Goal: Information Seeking & Learning: Learn about a topic

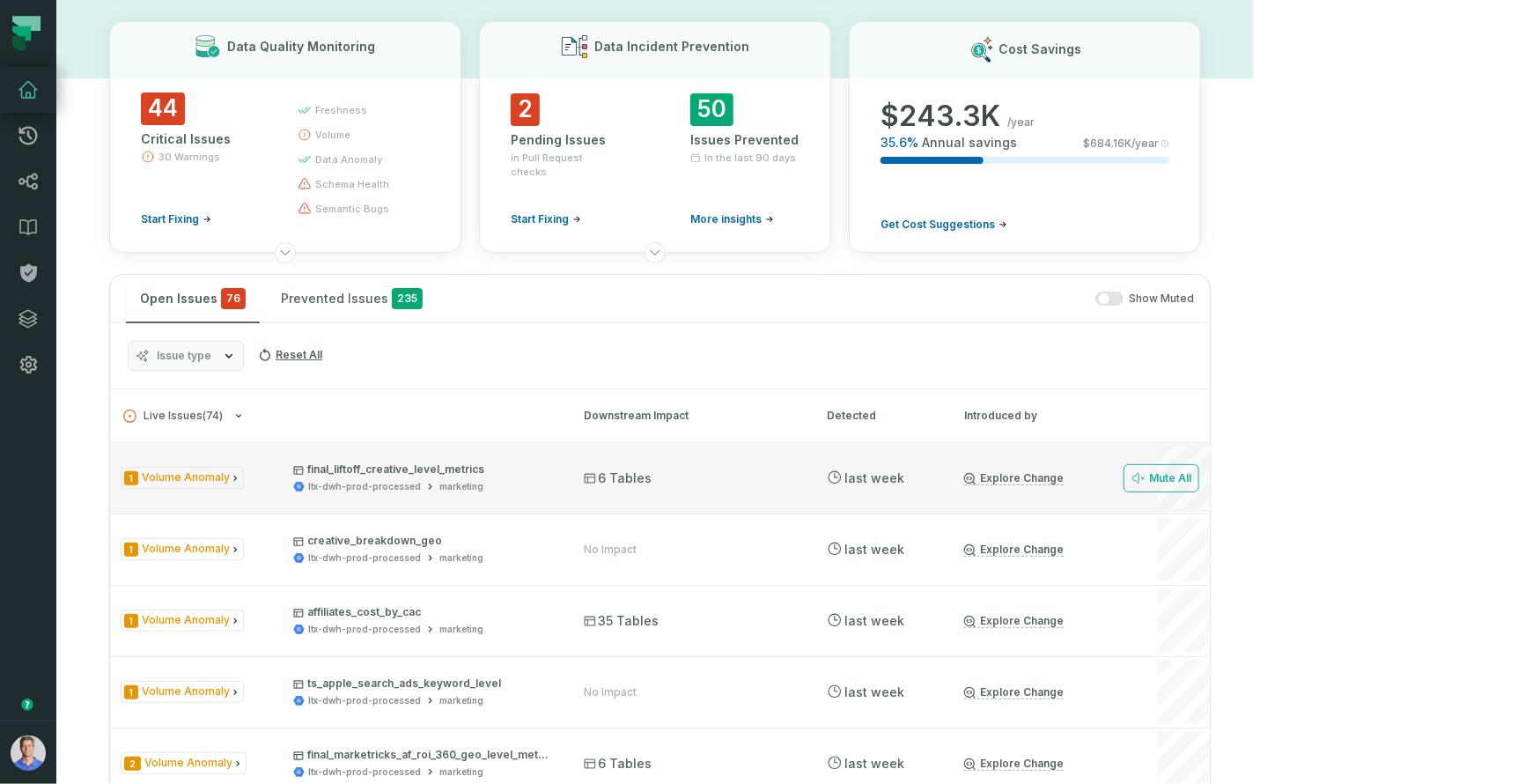
scroll to position [77, 0]
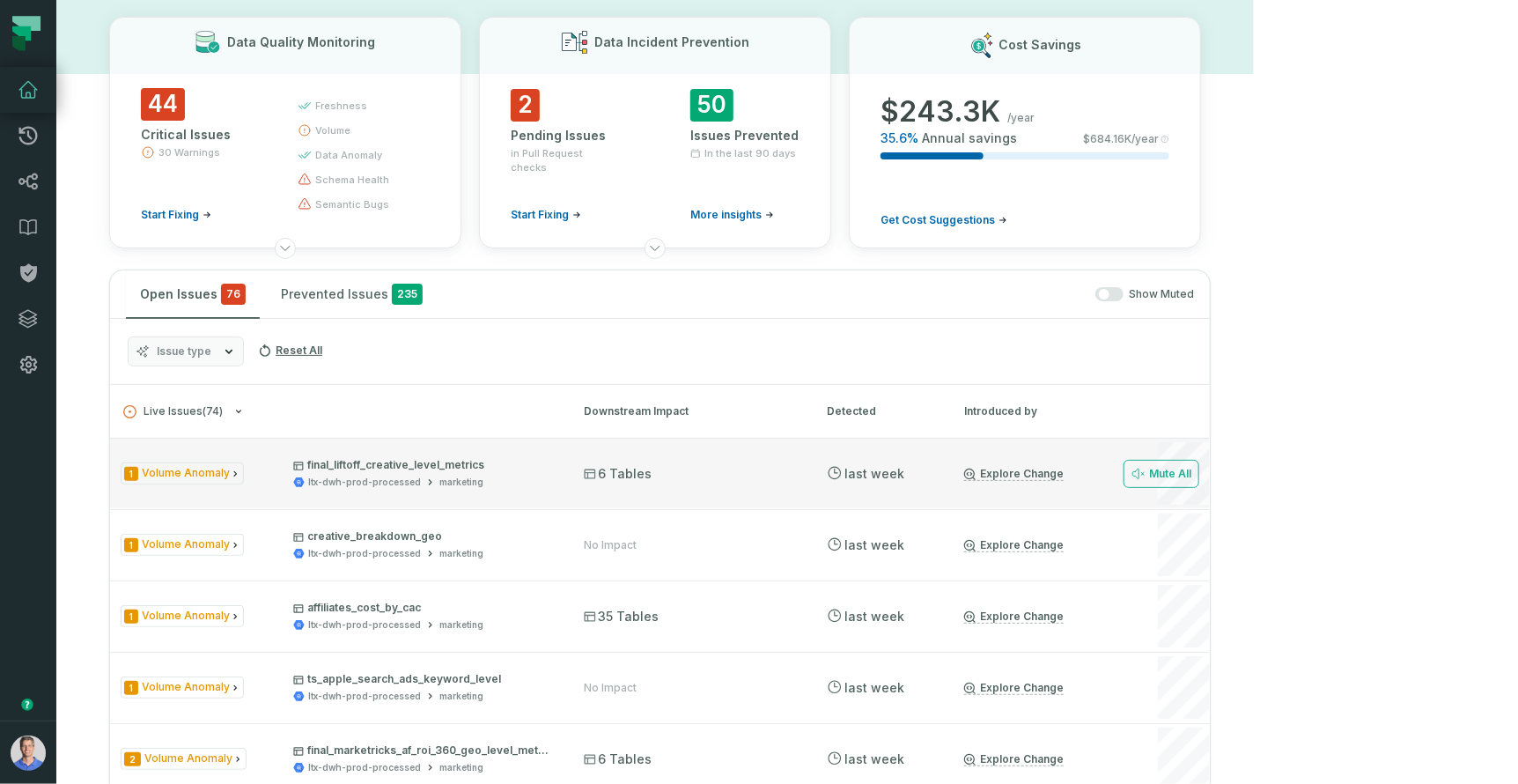
click at [566, 489] on div "1 Volume Anomaly final_liftoff_creative_level_metrics ltx-dwh-prod-processed ma…" at bounding box center [660, 473] width 1100 height 70
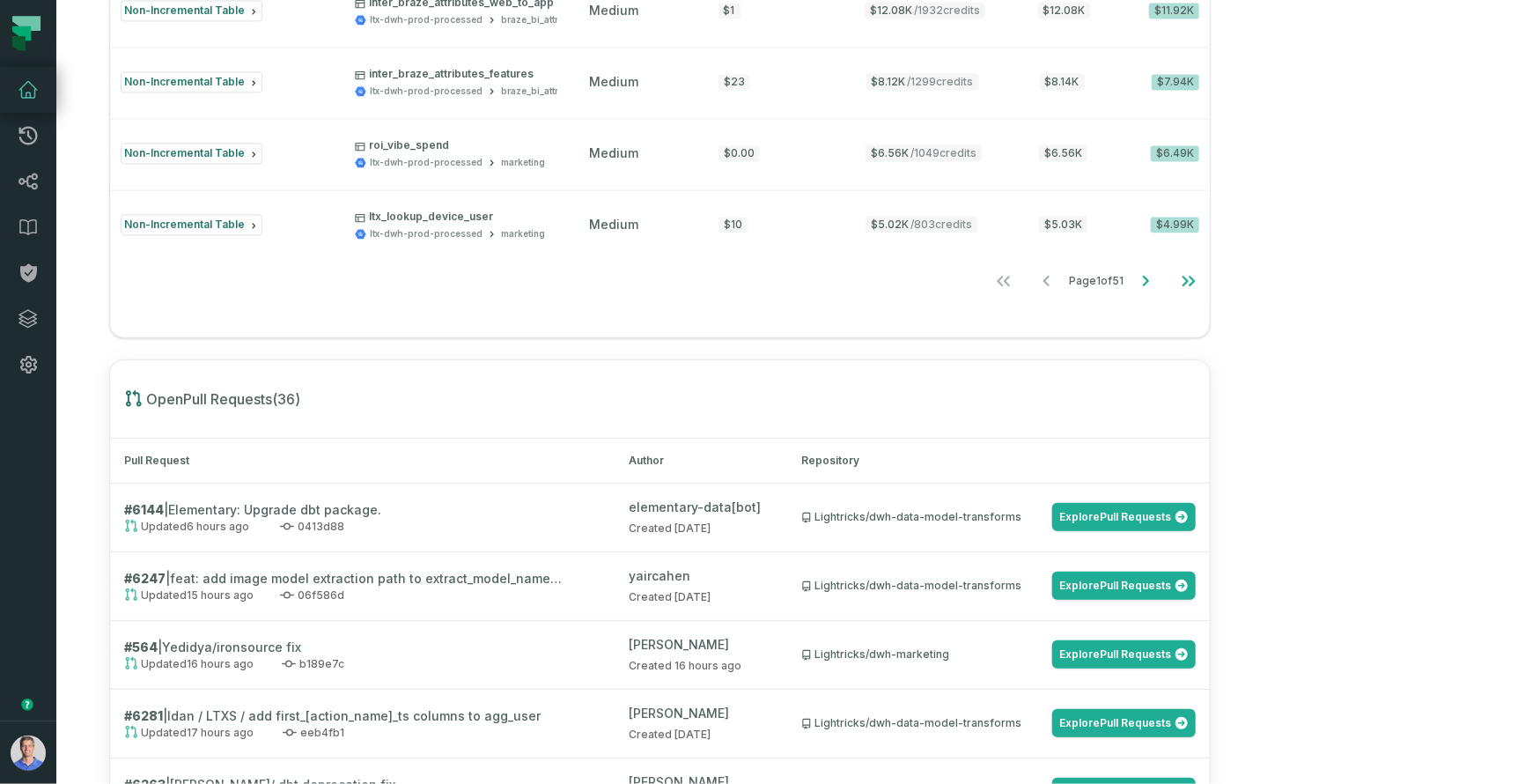
scroll to position [0, 0]
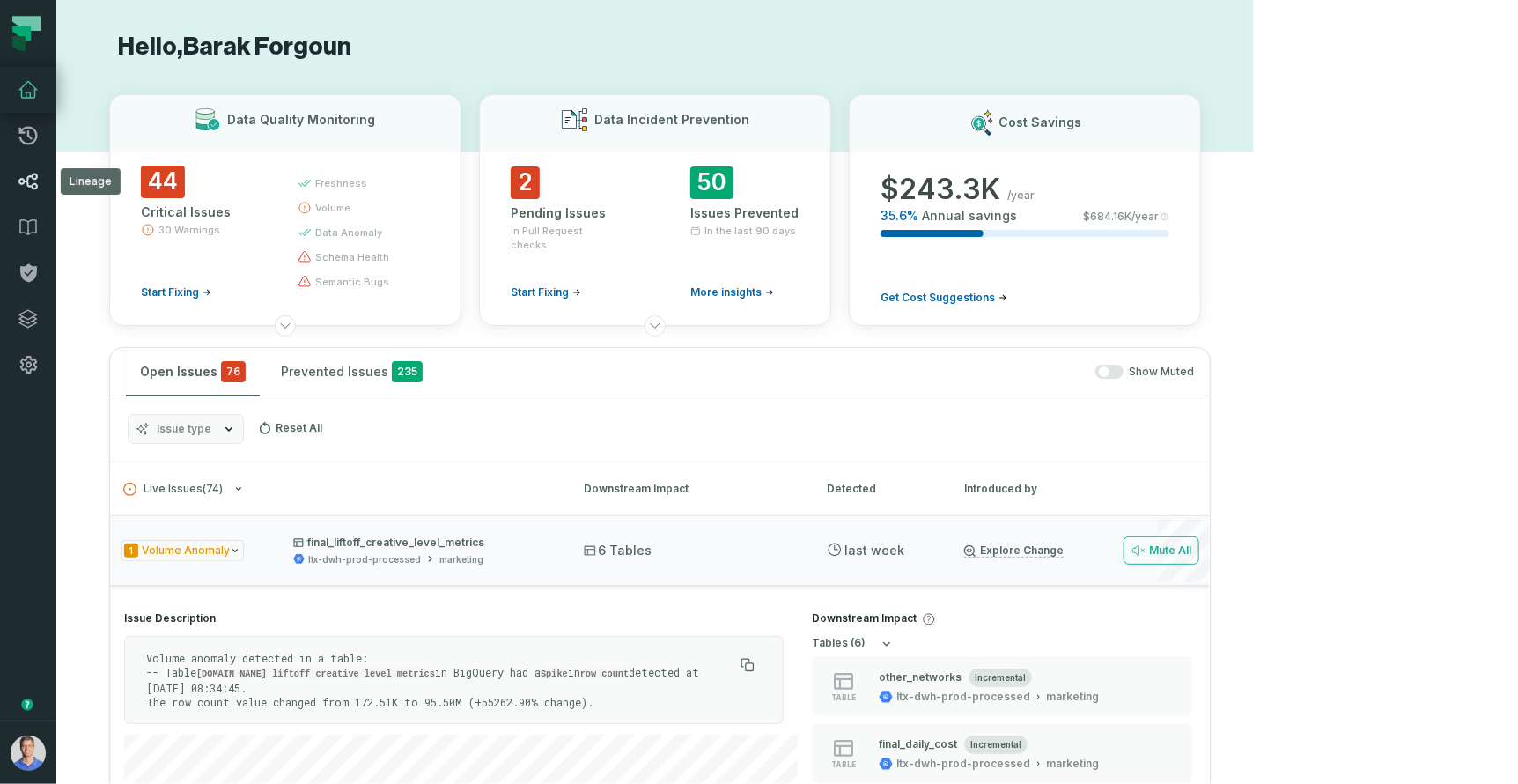
click at [18, 183] on icon at bounding box center [28, 181] width 21 height 21
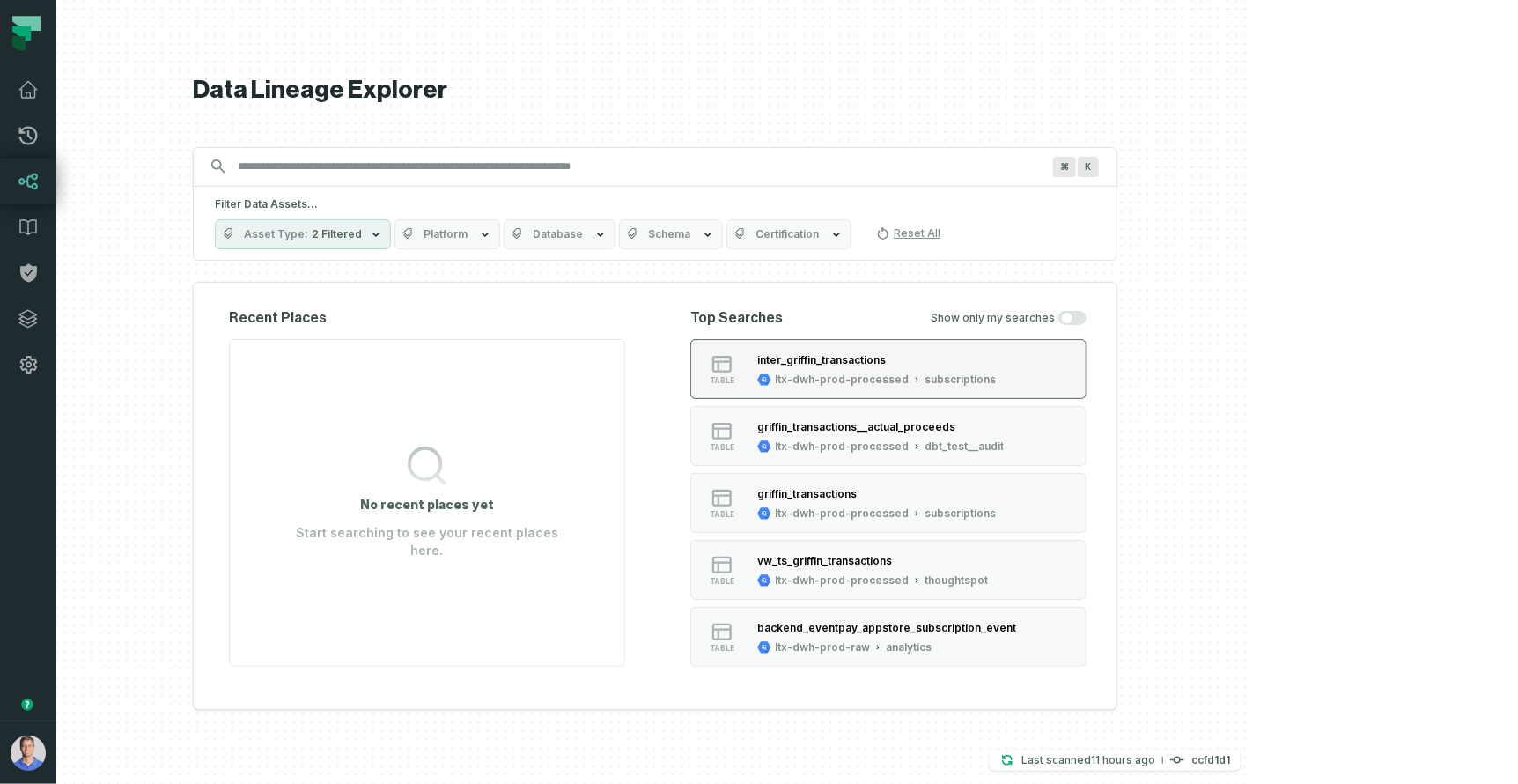
click at [909, 377] on div "ltx-dwh-prod-processed" at bounding box center [842, 379] width 134 height 14
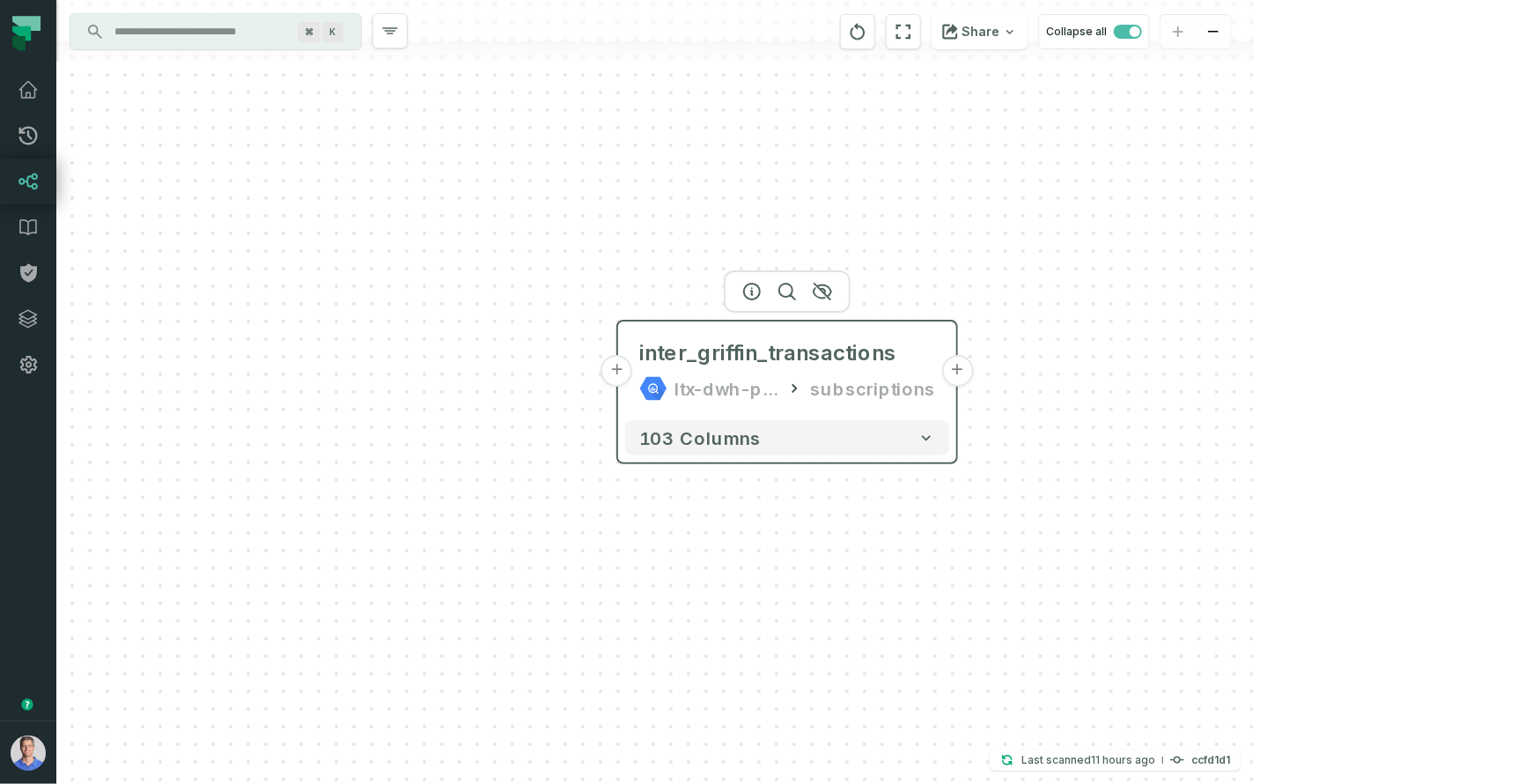
click at [960, 371] on button "+" at bounding box center [957, 371] width 32 height 32
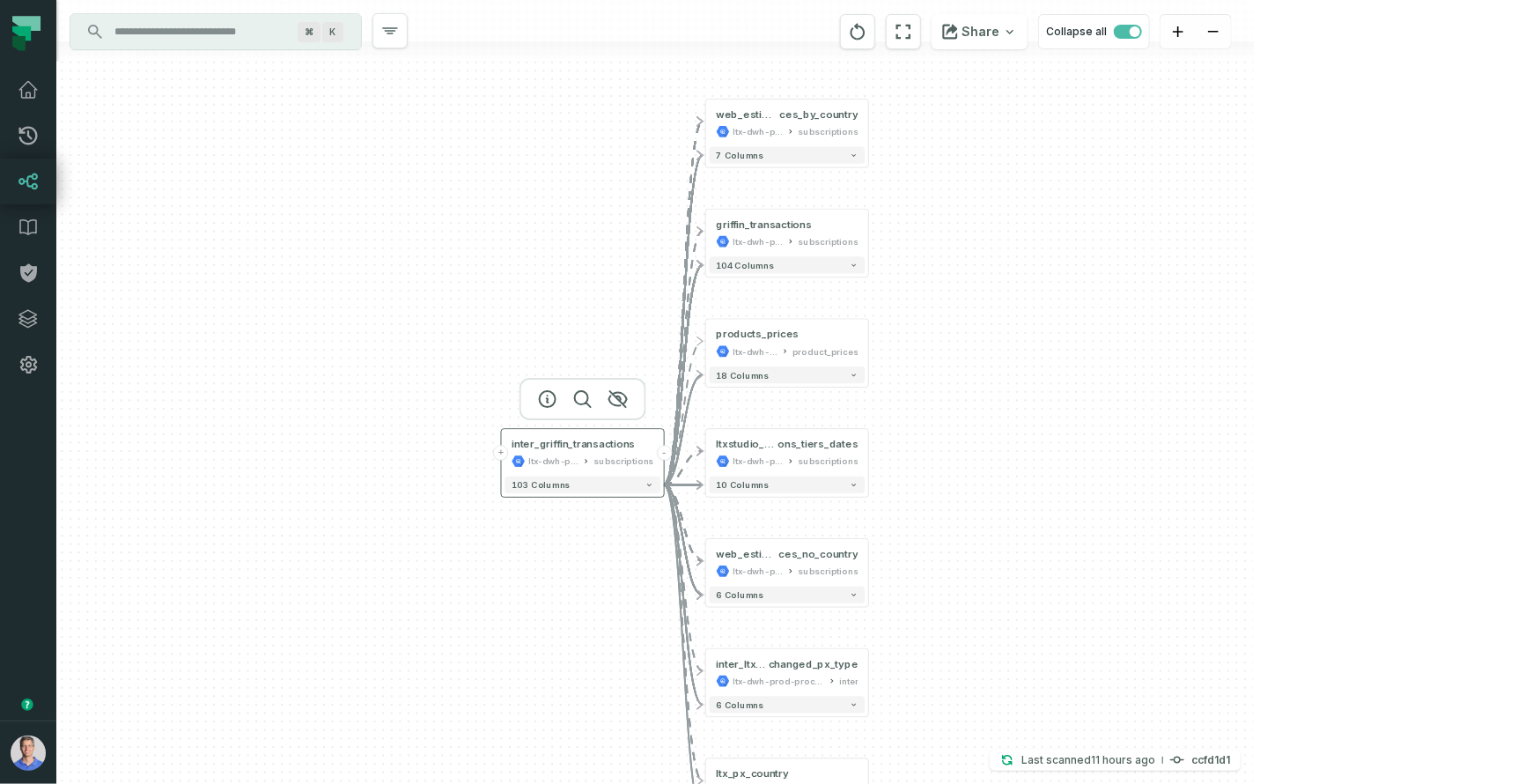
click at [551, 457] on div "ltx-dwh-prod-processed" at bounding box center [553, 460] width 50 height 13
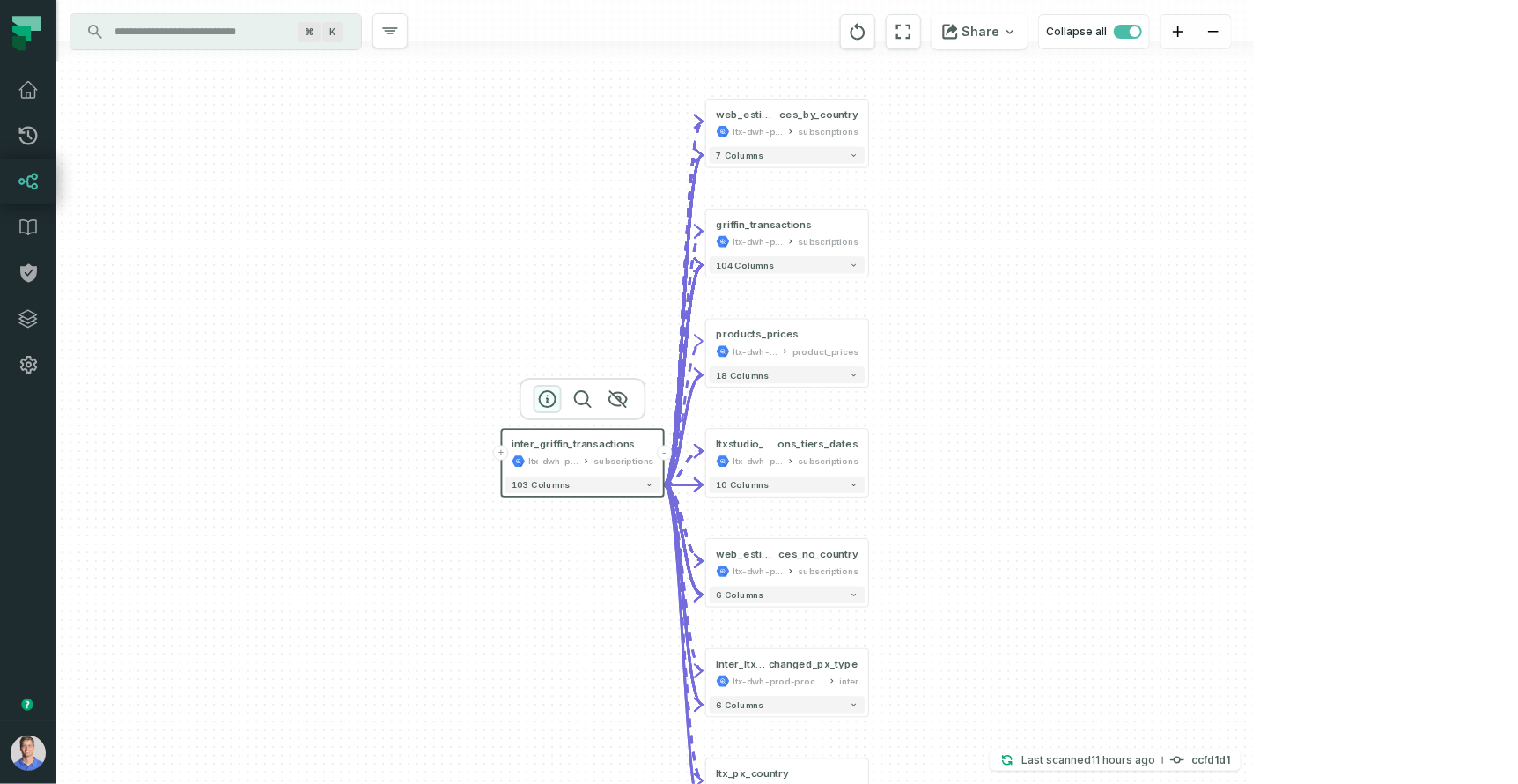
click at [548, 399] on icon "button" at bounding box center [548, 399] width 16 height 16
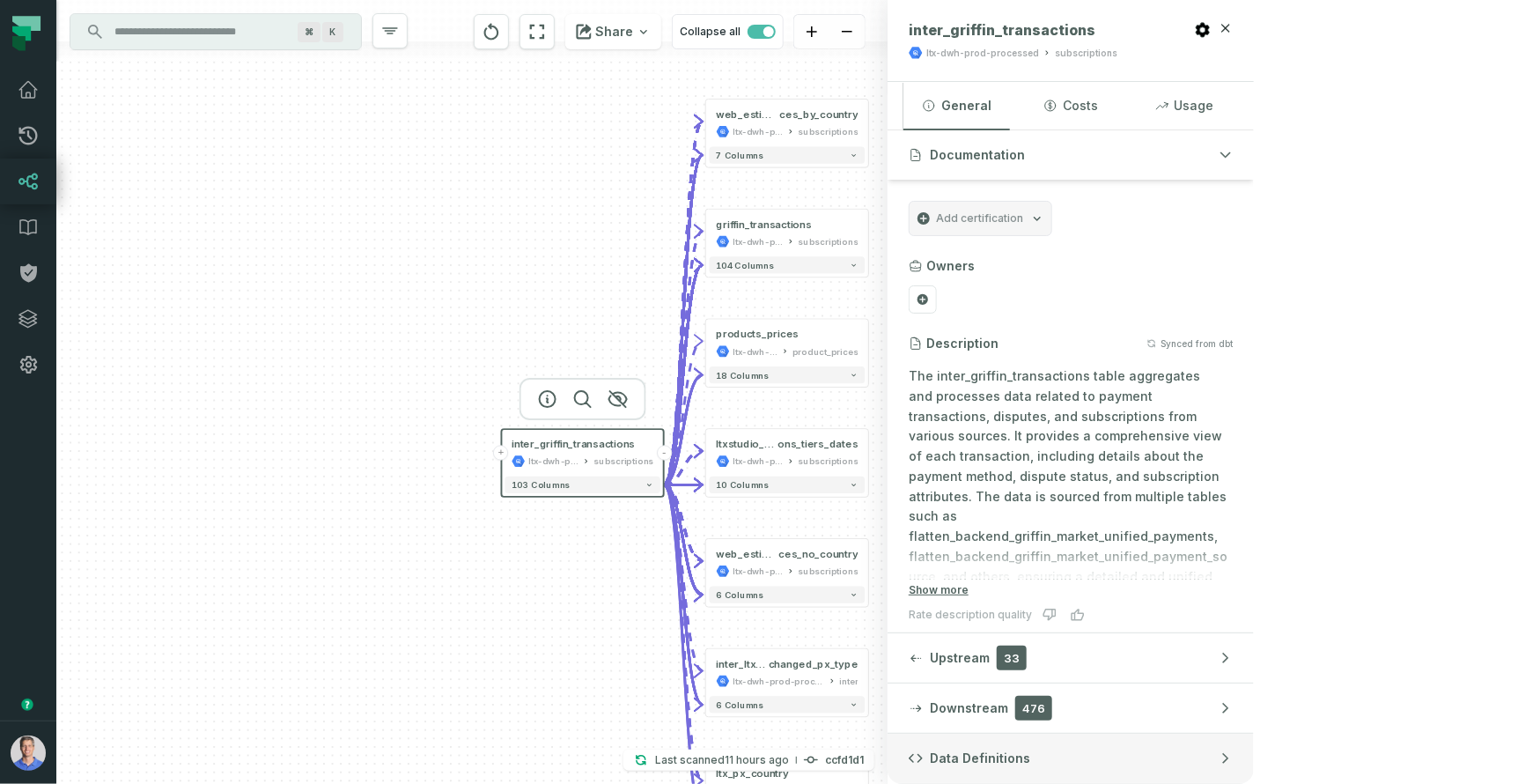
click at [1030, 709] on span "Data Definitions" at bounding box center [980, 758] width 100 height 18
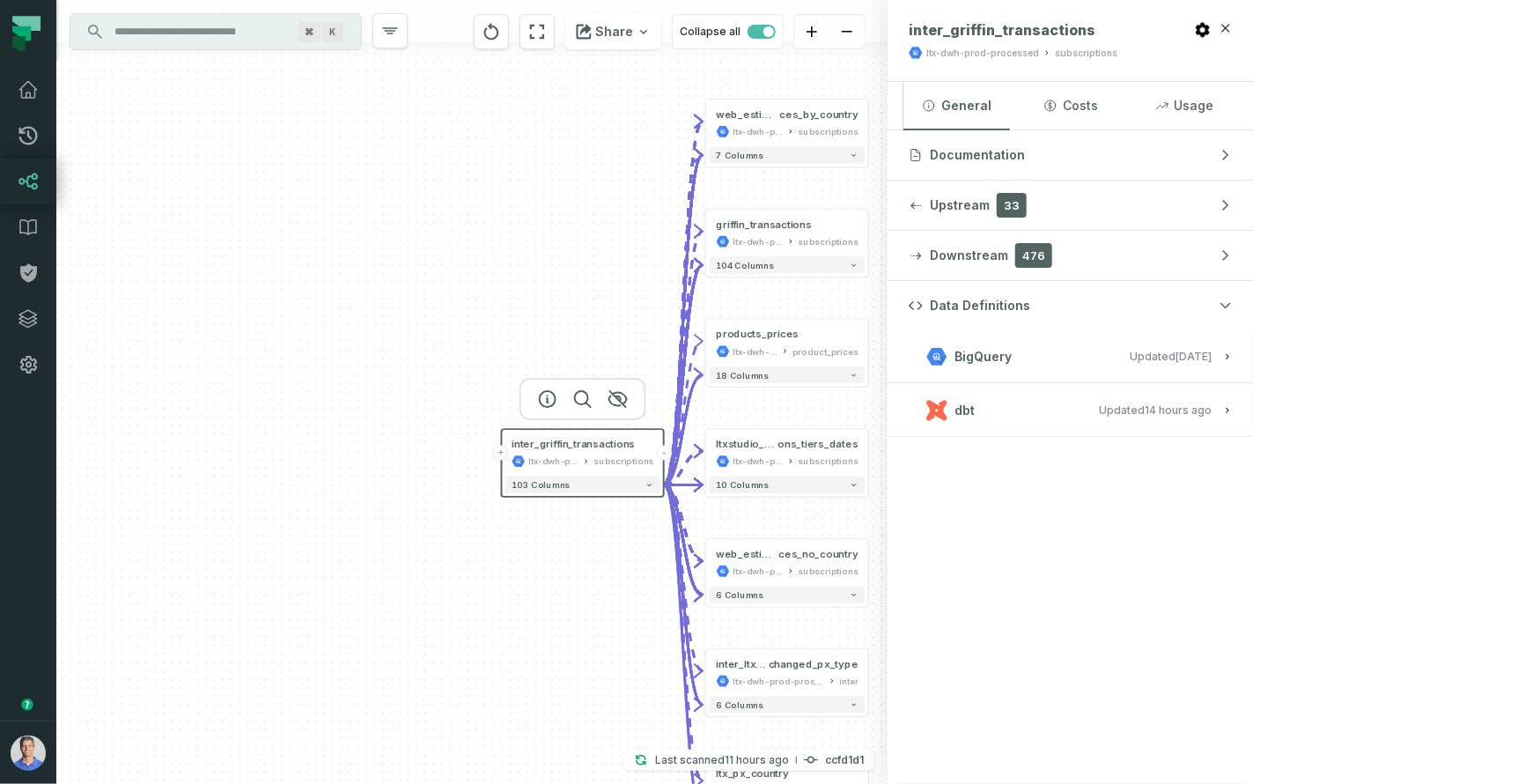
click at [1212, 412] on relative-time "[DATE] 6:21:57 PM" at bounding box center [1178, 409] width 67 height 13
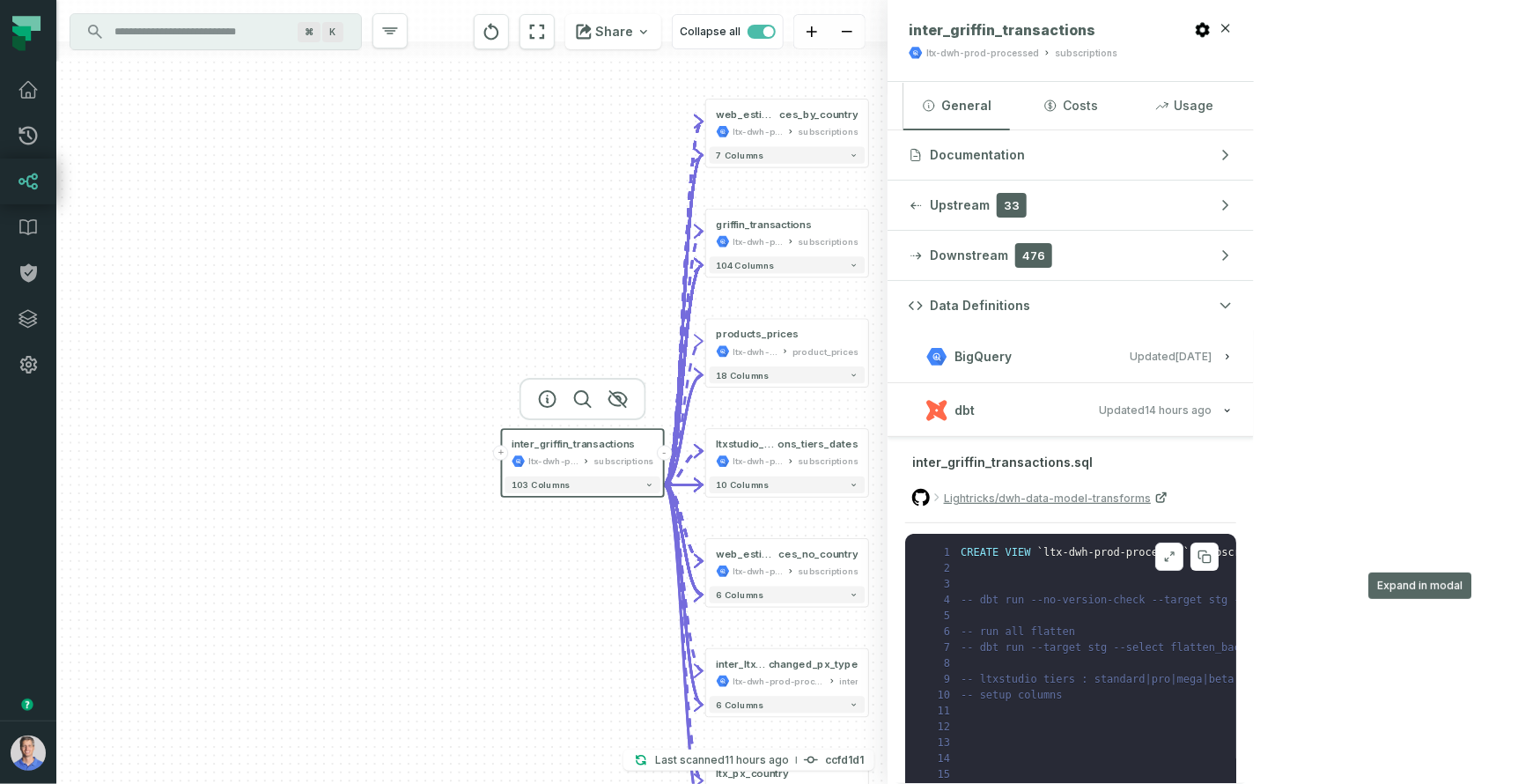
click at [1176, 549] on icon at bounding box center [1169, 556] width 12 height 14
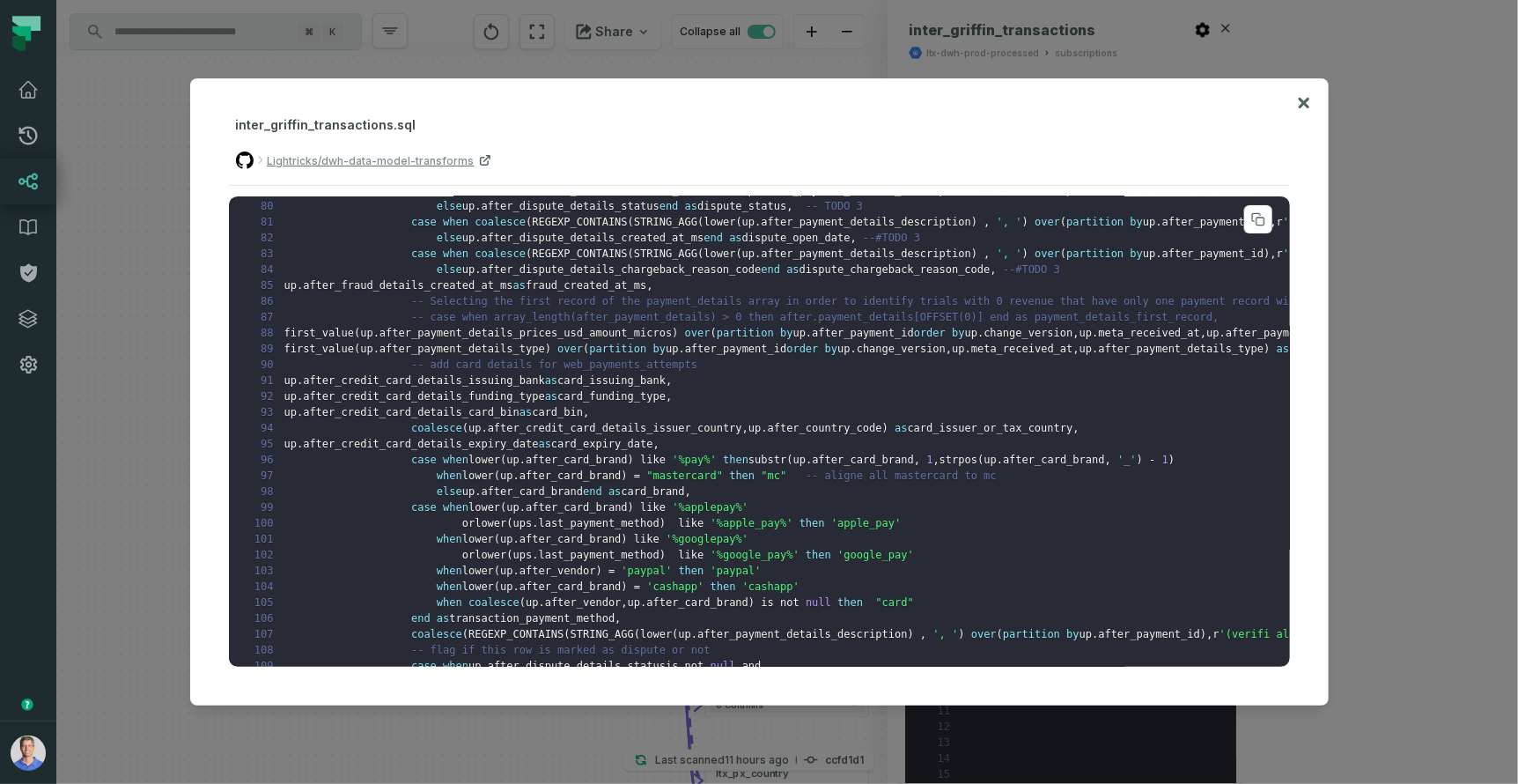
scroll to position [2191, 0]
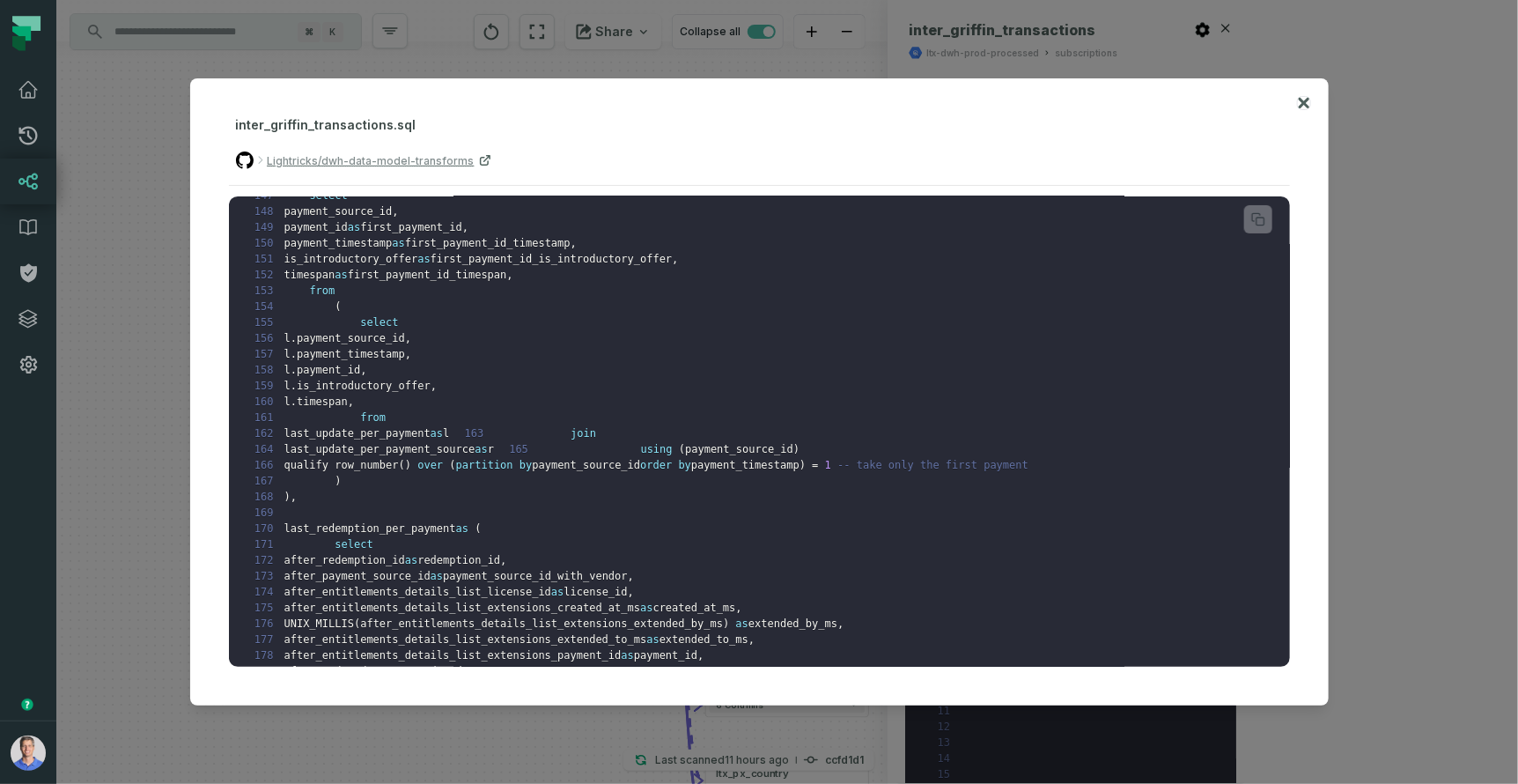
click at [1302, 100] on icon at bounding box center [1303, 103] width 11 height 11
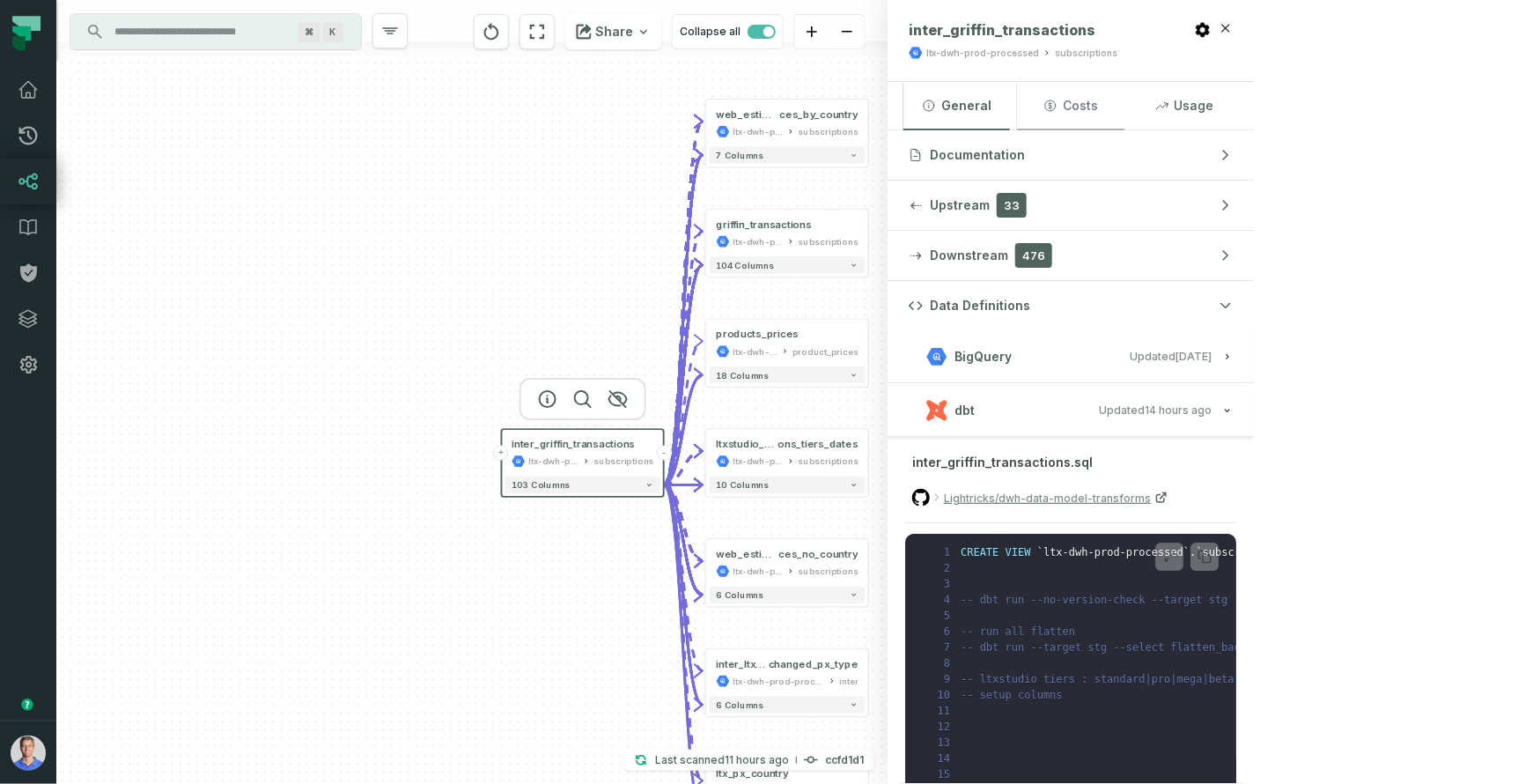
click at [1124, 100] on button "Costs" at bounding box center [1070, 106] width 107 height 48
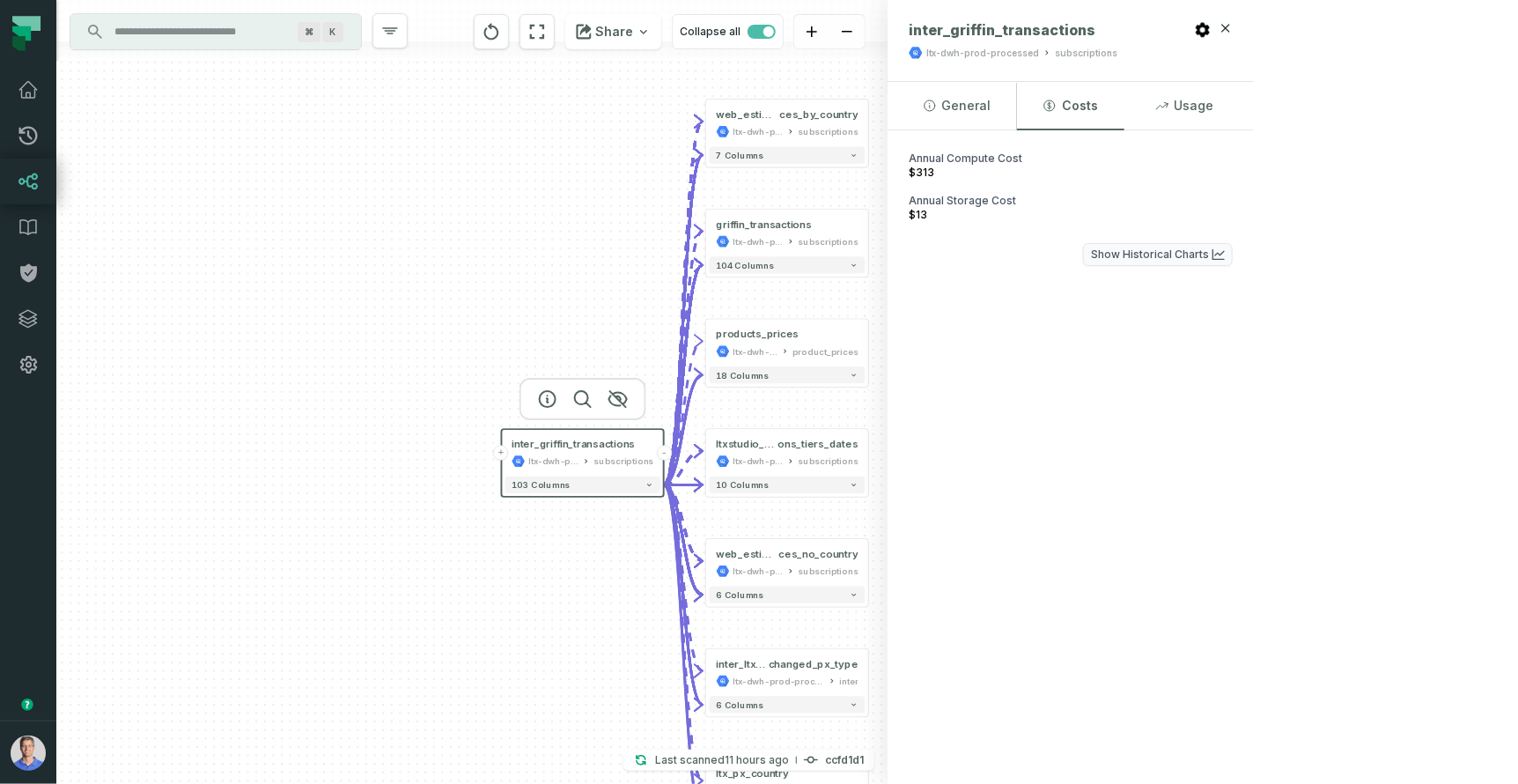
click at [1233, 259] on button "Show Historical Charts" at bounding box center [1158, 254] width 150 height 23
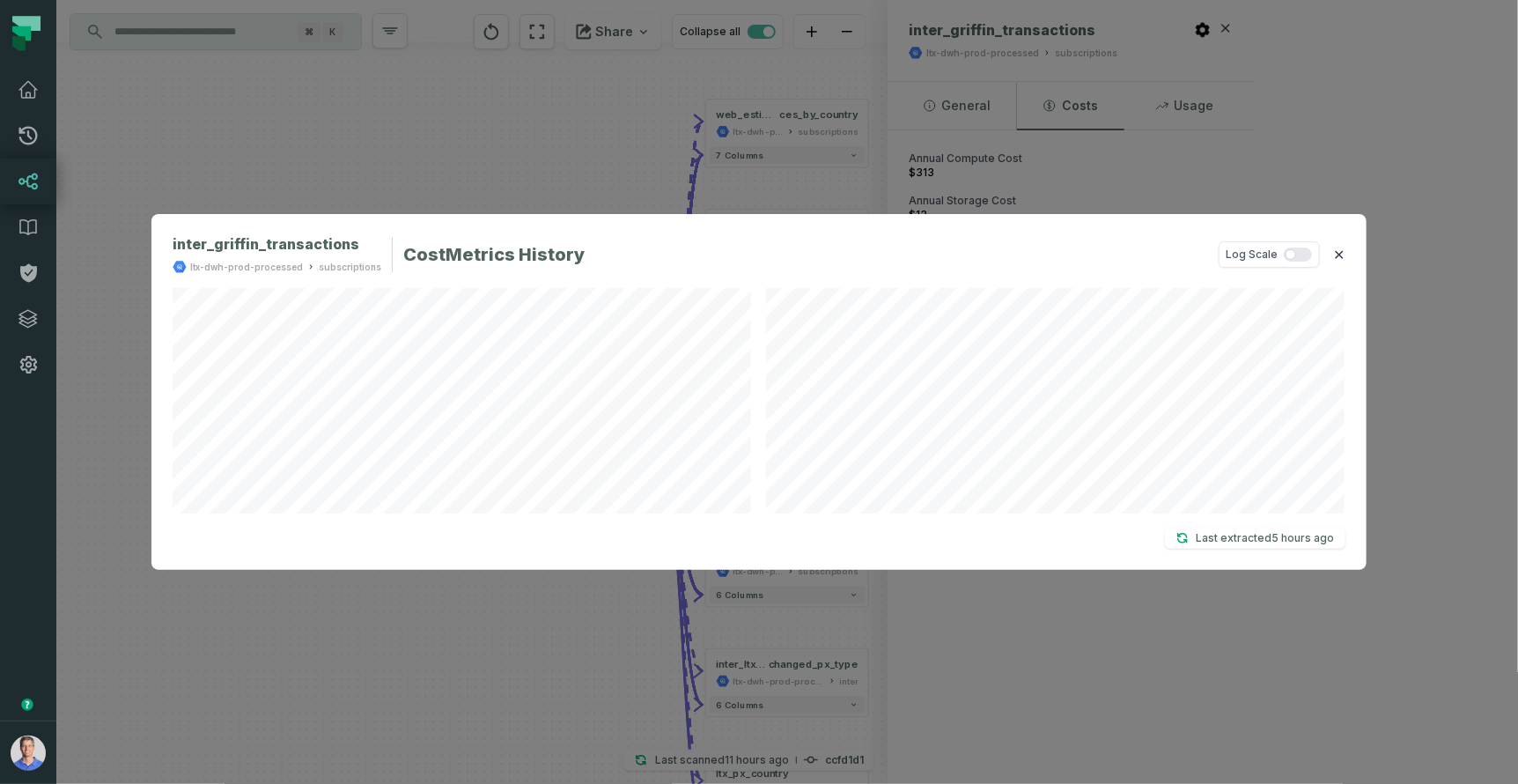
click at [1342, 258] on button "✕" at bounding box center [1339, 254] width 11 height 21
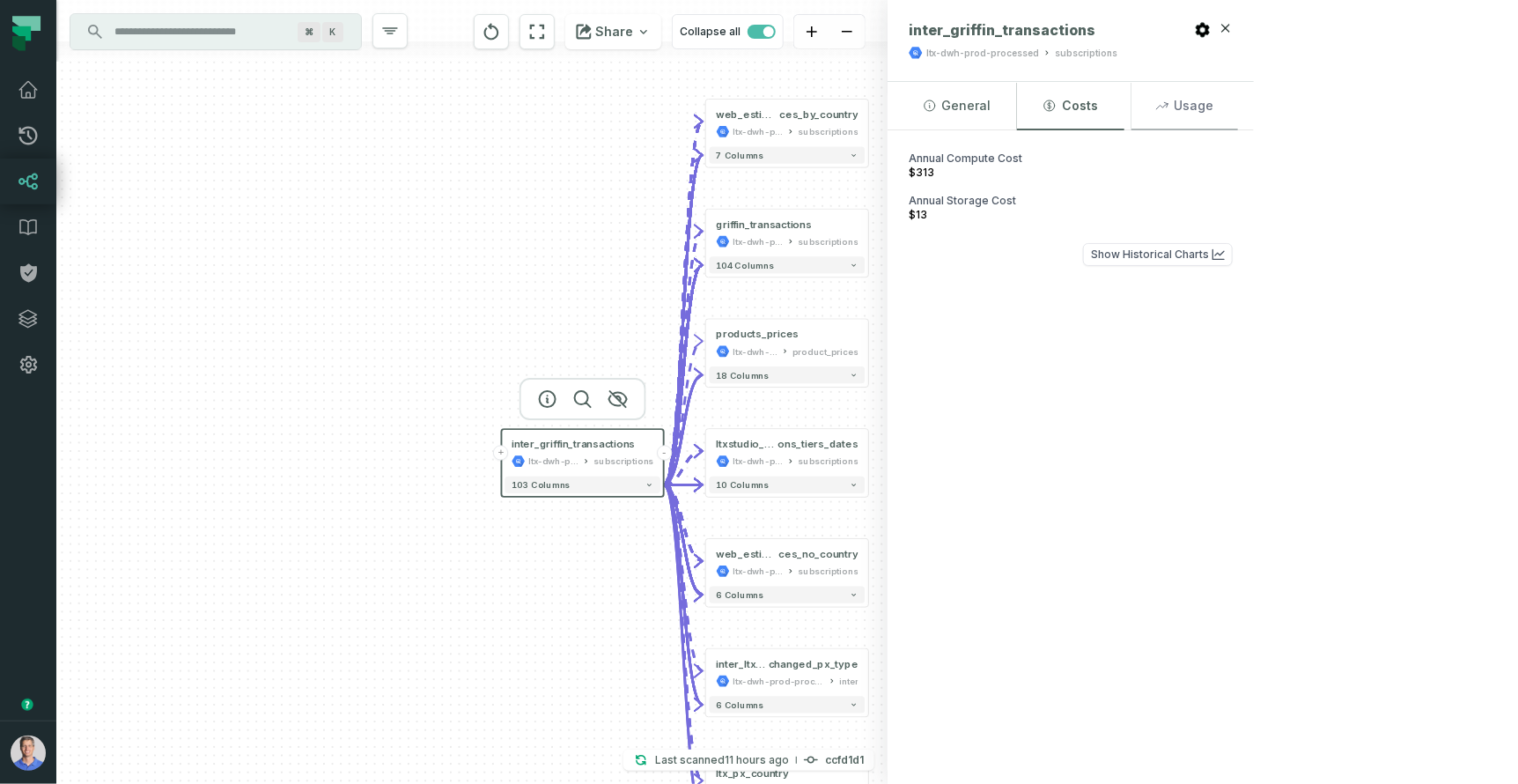
click at [1238, 115] on button "Usage" at bounding box center [1185, 106] width 107 height 48
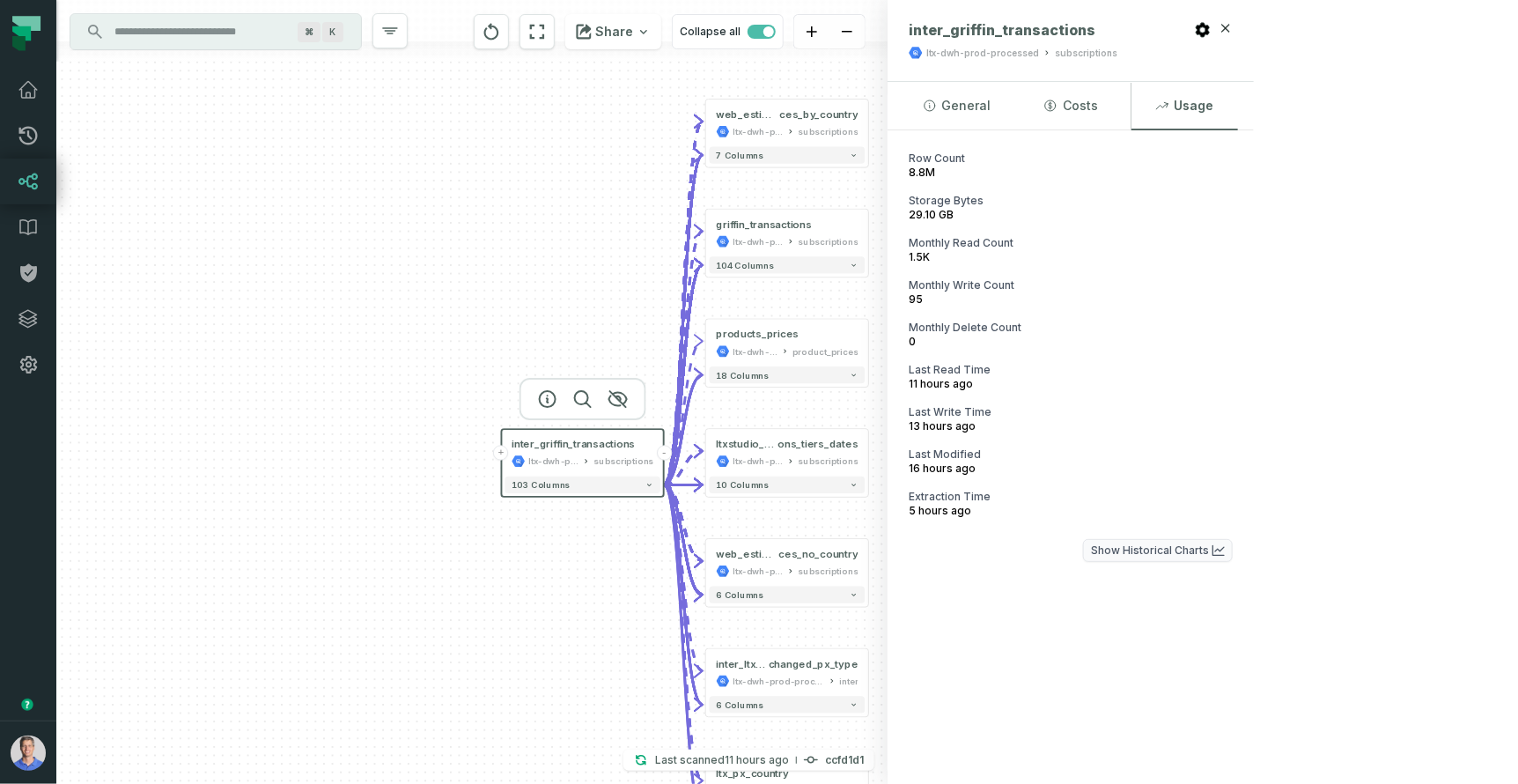
click at [1233, 550] on button "Show Historical Charts" at bounding box center [1158, 550] width 150 height 23
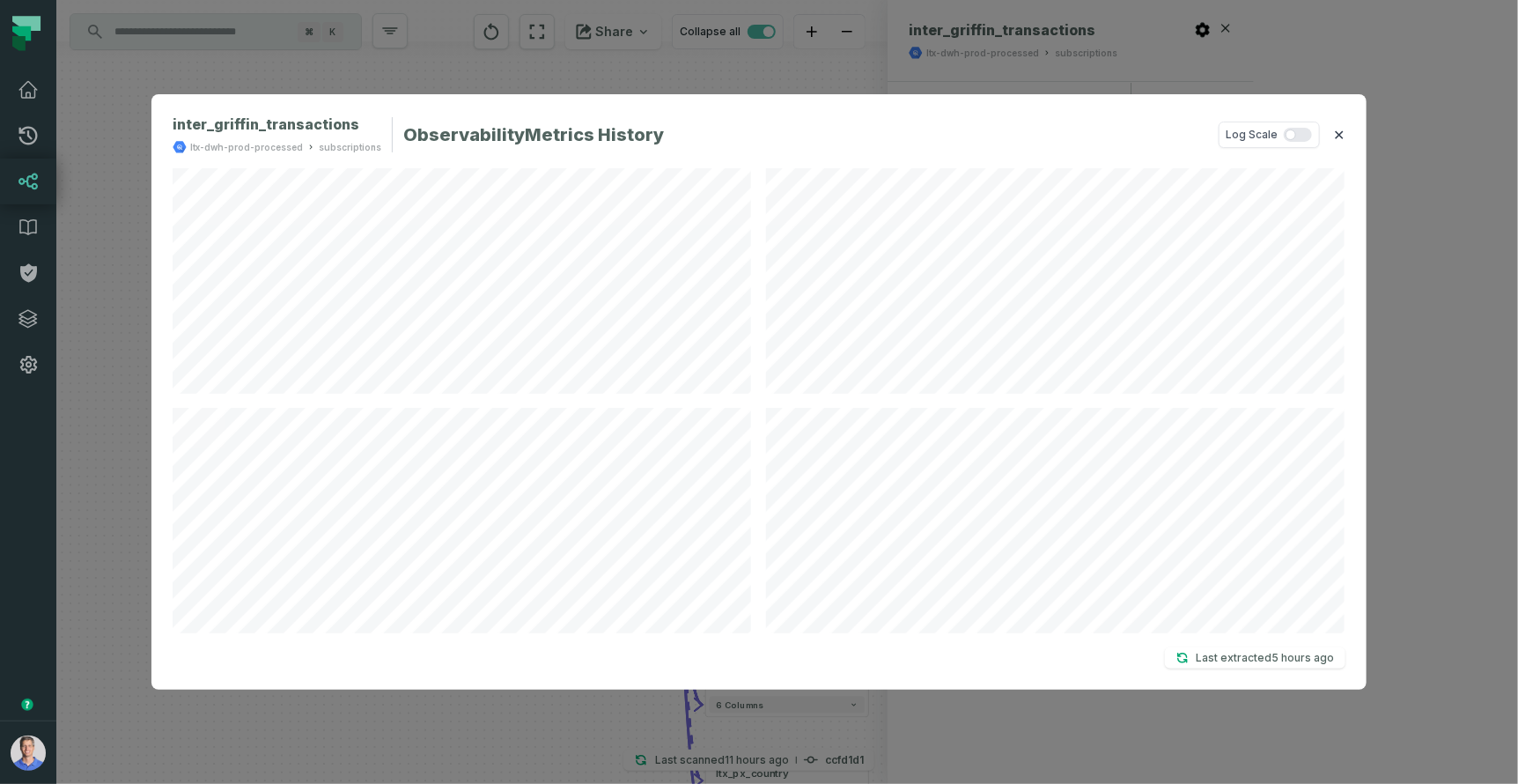
click at [1334, 133] on button "✕" at bounding box center [1339, 134] width 11 height 21
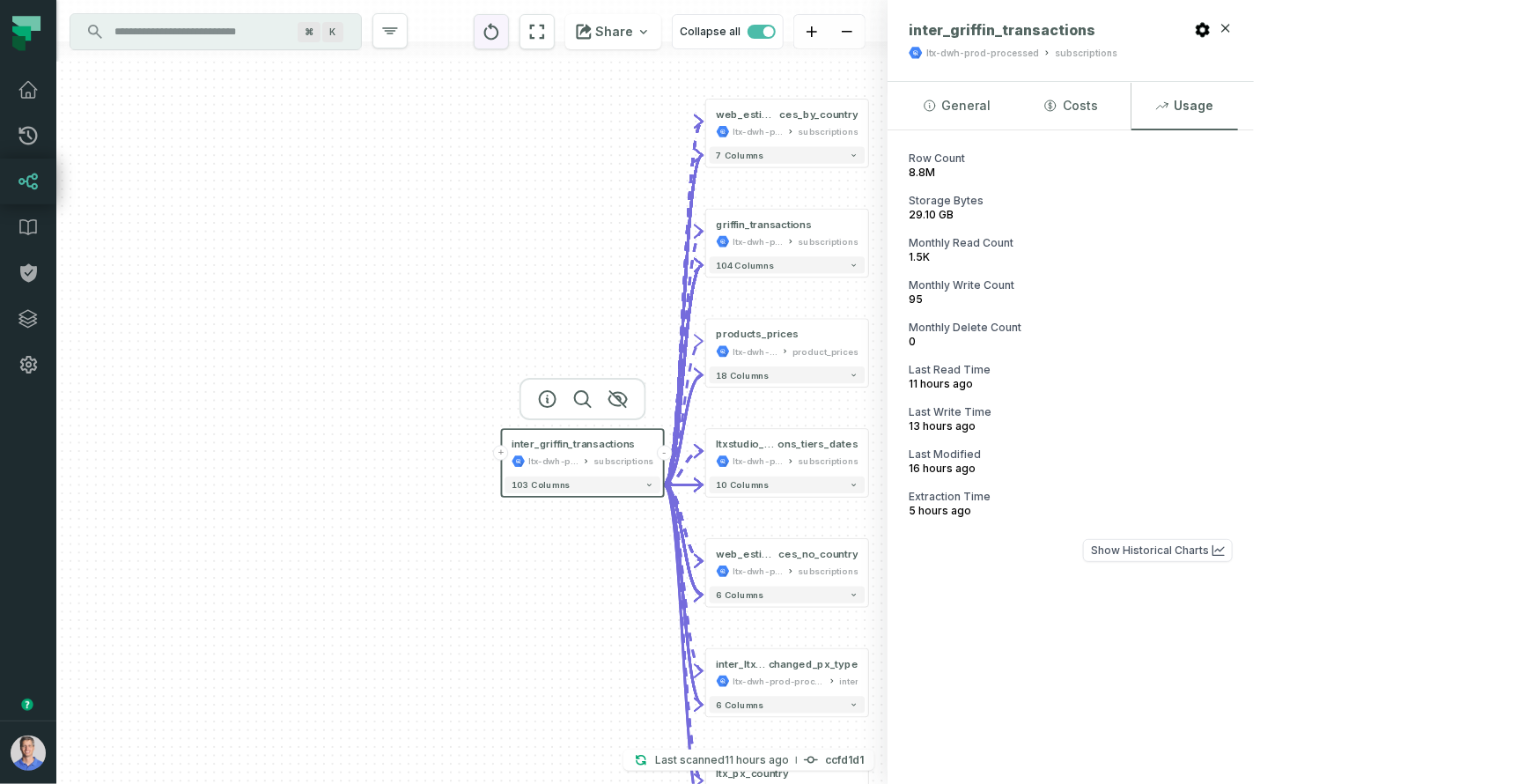
click at [499, 37] on icon "reset" at bounding box center [491, 31] width 15 height 17
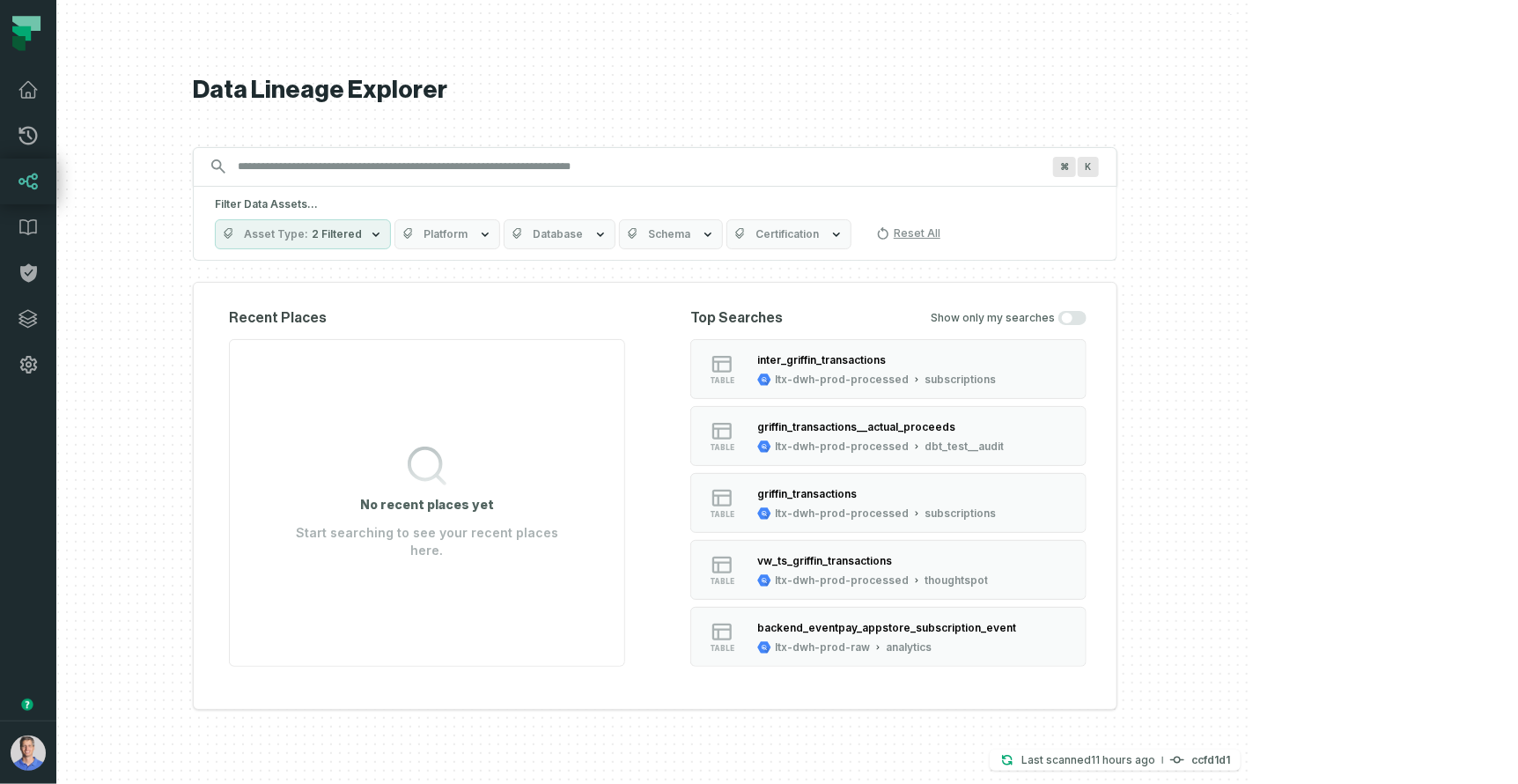
click at [492, 228] on icon "button" at bounding box center [485, 234] width 14 height 14
click at [616, 233] on button "Database" at bounding box center [560, 234] width 112 height 30
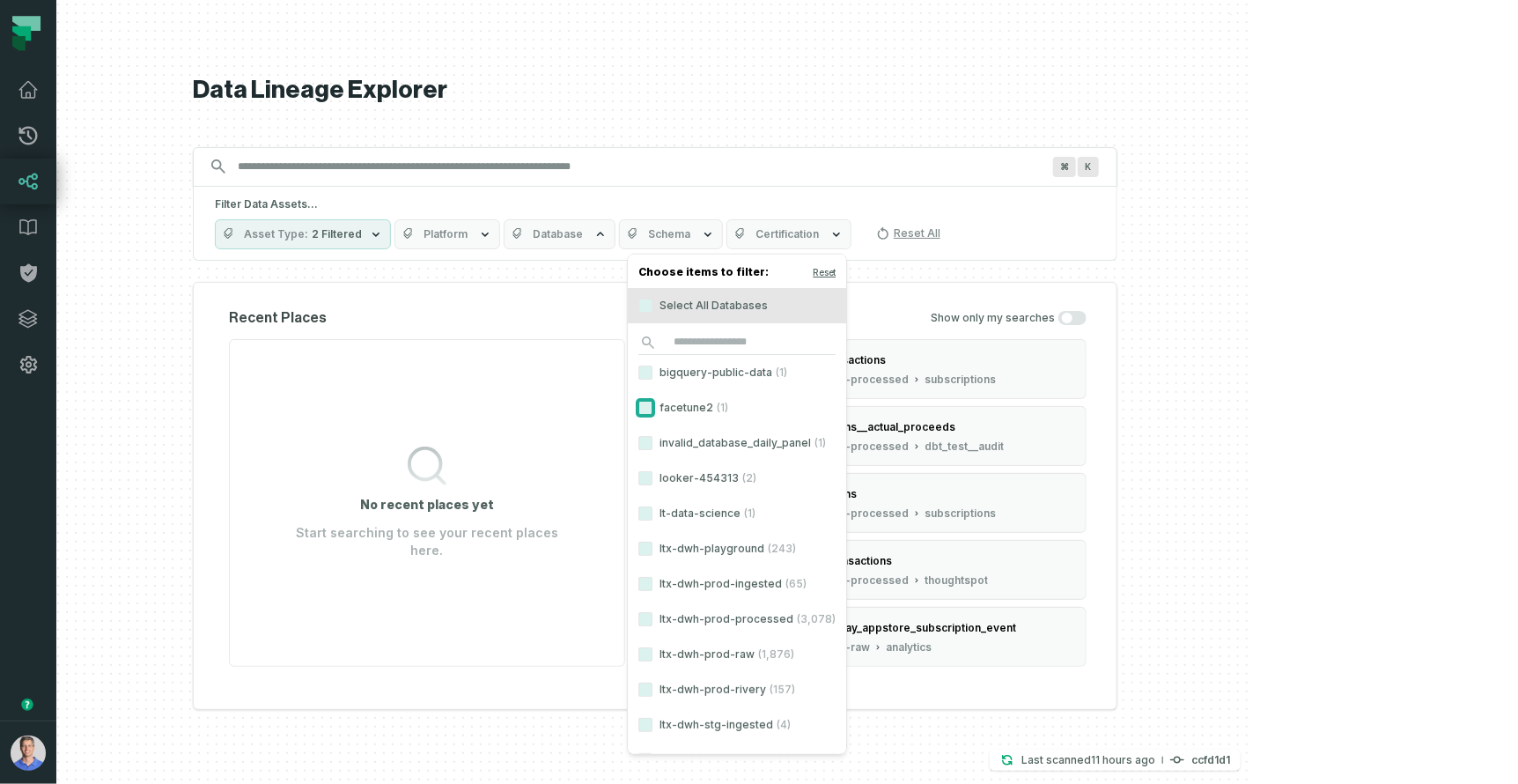
click at [645, 406] on button "facetune2 (1)" at bounding box center [645, 408] width 14 height 14
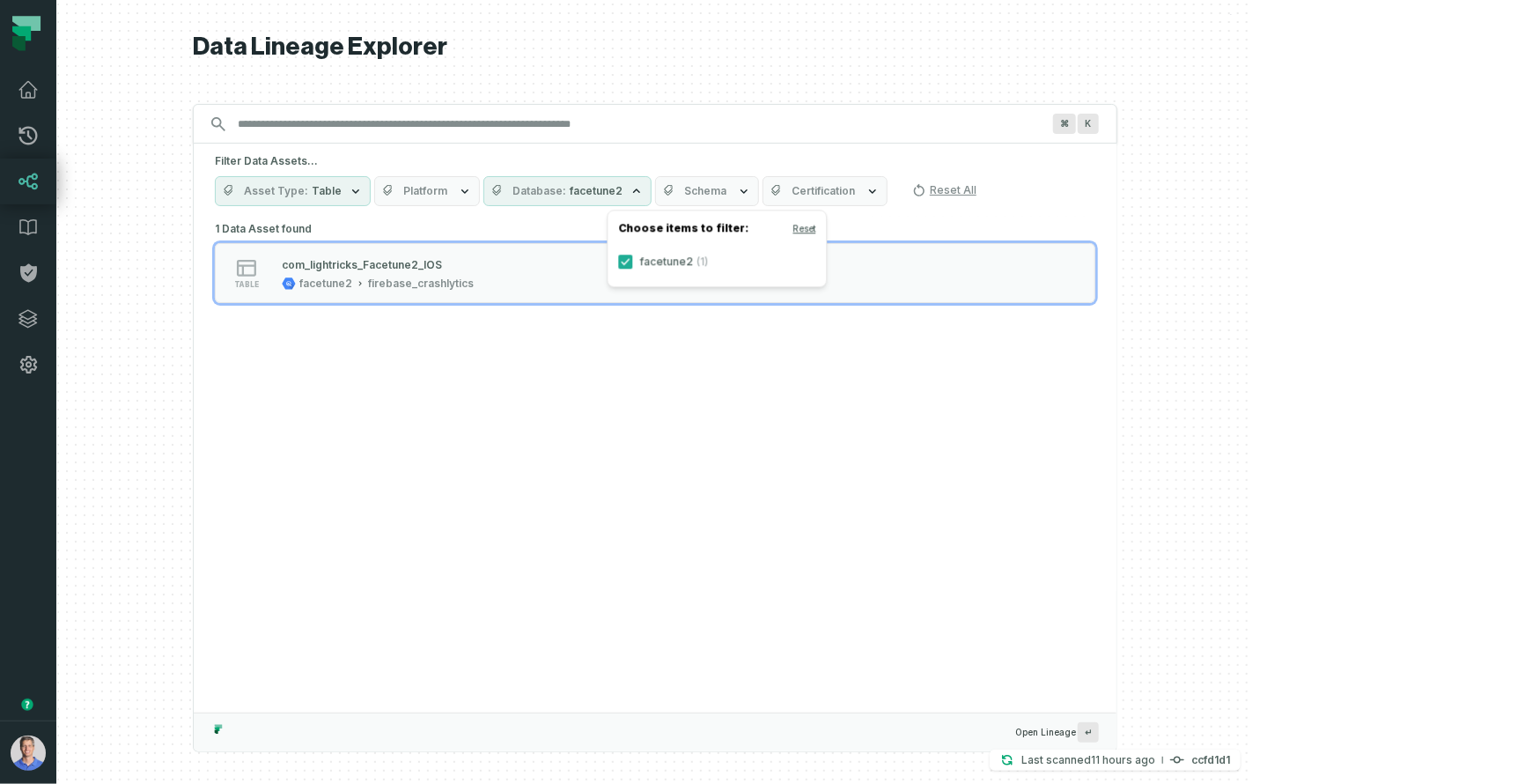
click at [759, 194] on button "Schema" at bounding box center [707, 191] width 104 height 30
click at [694, 59] on h1 "Data Lineage Explorer" at bounding box center [655, 47] width 925 height 31
click at [36, 145] on icon at bounding box center [28, 135] width 21 height 21
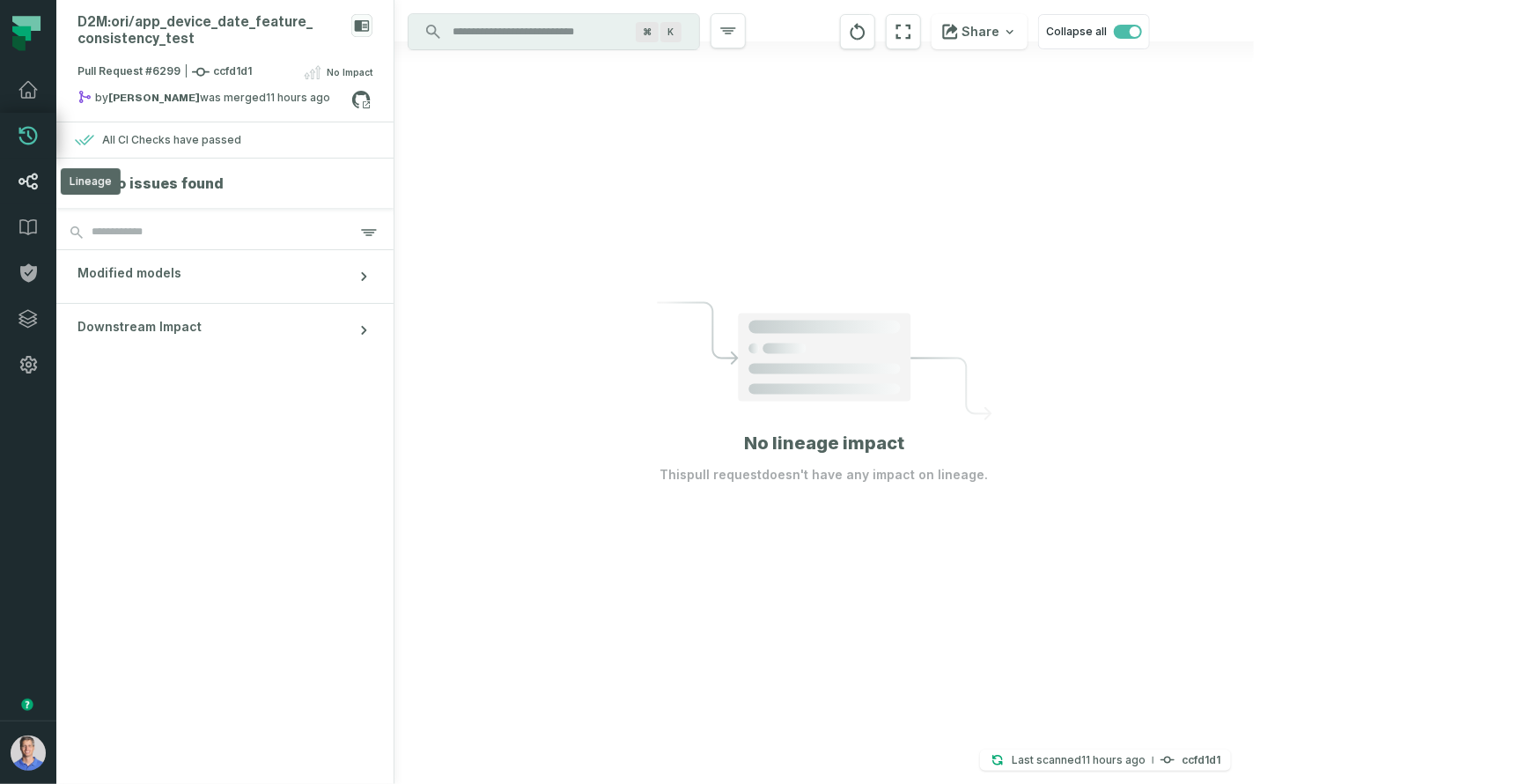
click at [32, 184] on icon at bounding box center [28, 181] width 21 height 21
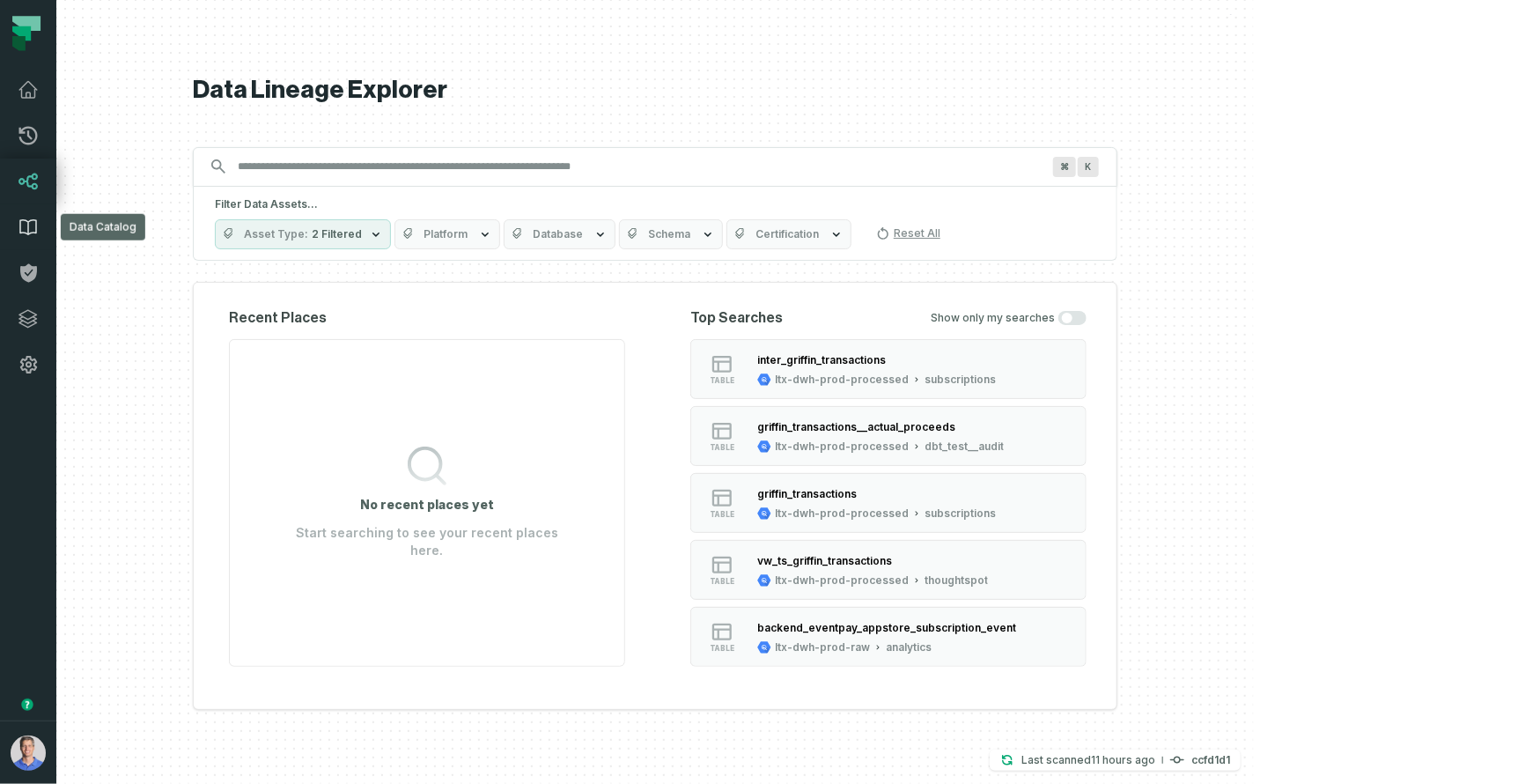
click at [29, 218] on icon at bounding box center [28, 227] width 21 height 21
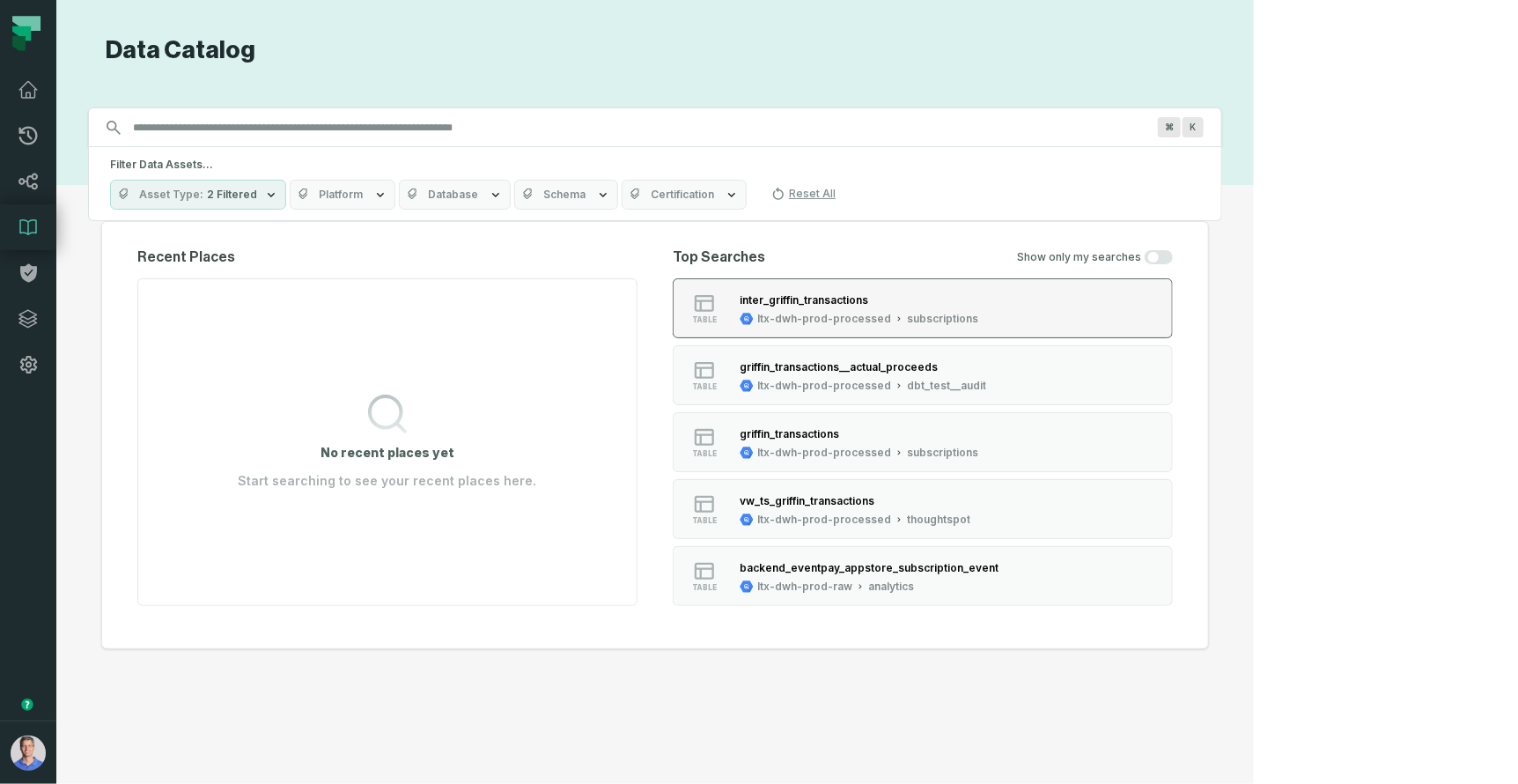
click at [891, 320] on div "ltx-dwh-prod-processed" at bounding box center [824, 319] width 134 height 14
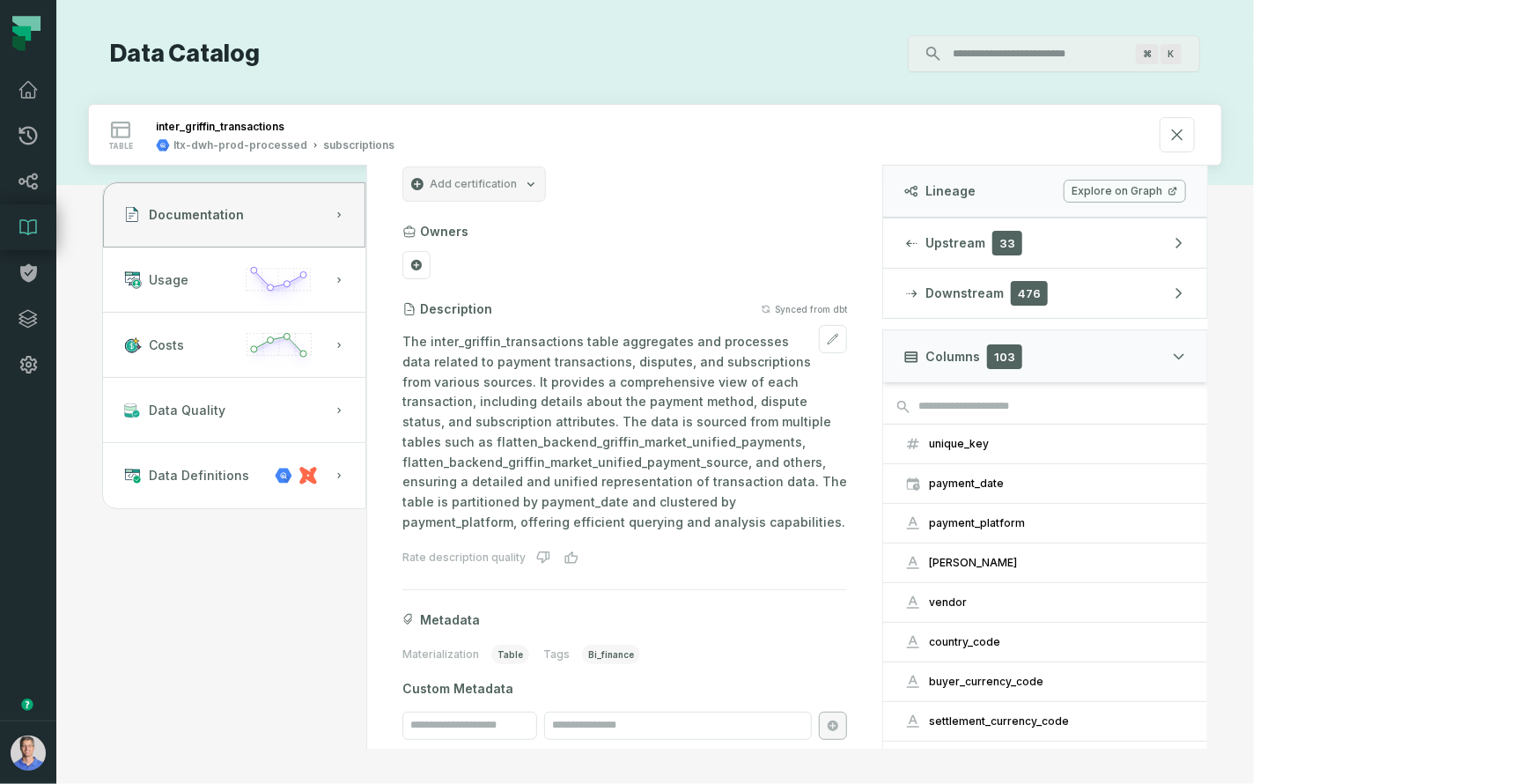
scroll to position [29, 0]
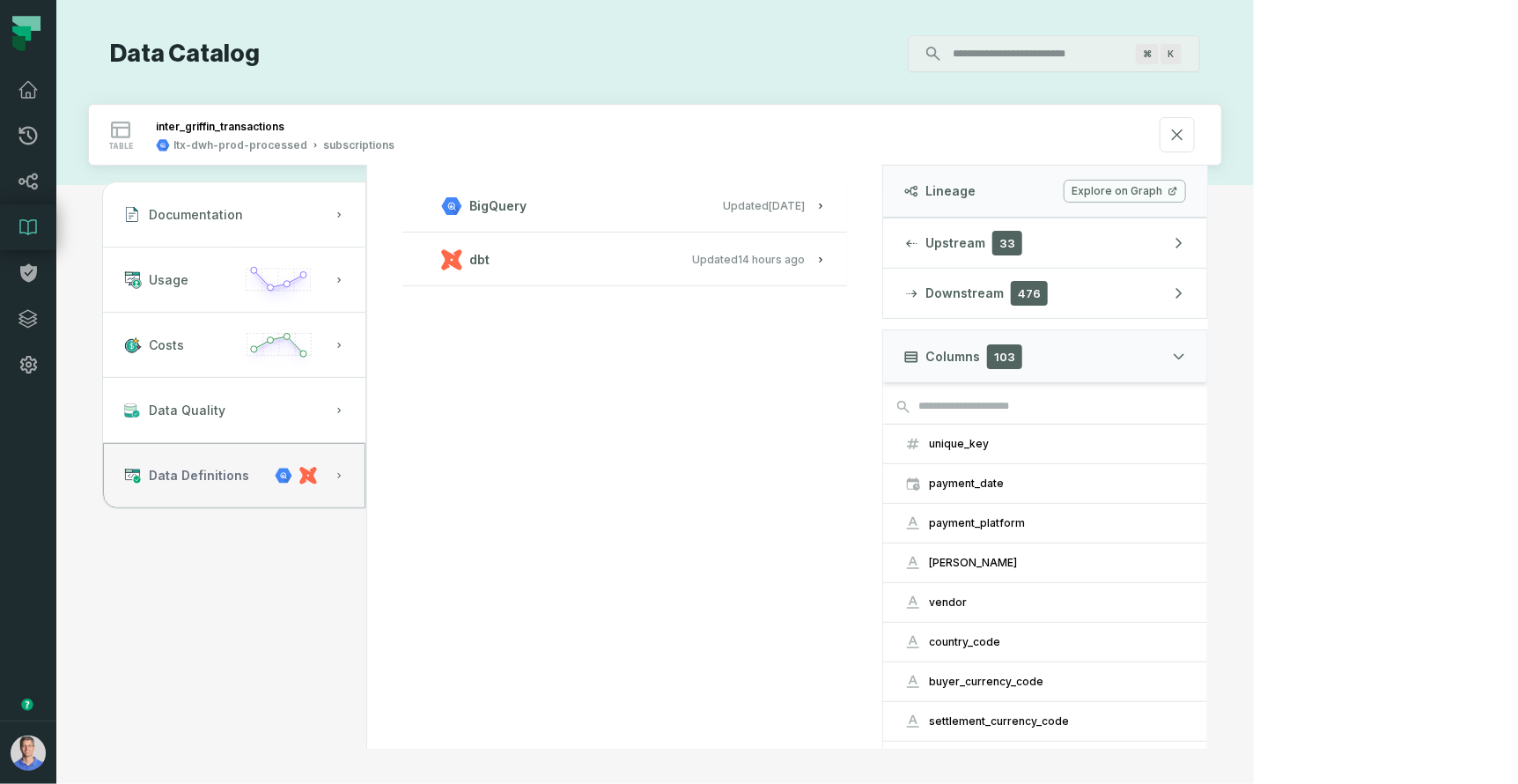
click at [365, 473] on button "Data Definitions" at bounding box center [234, 475] width 262 height 65
click at [490, 260] on div "dbt" at bounding box center [465, 259] width 48 height 21
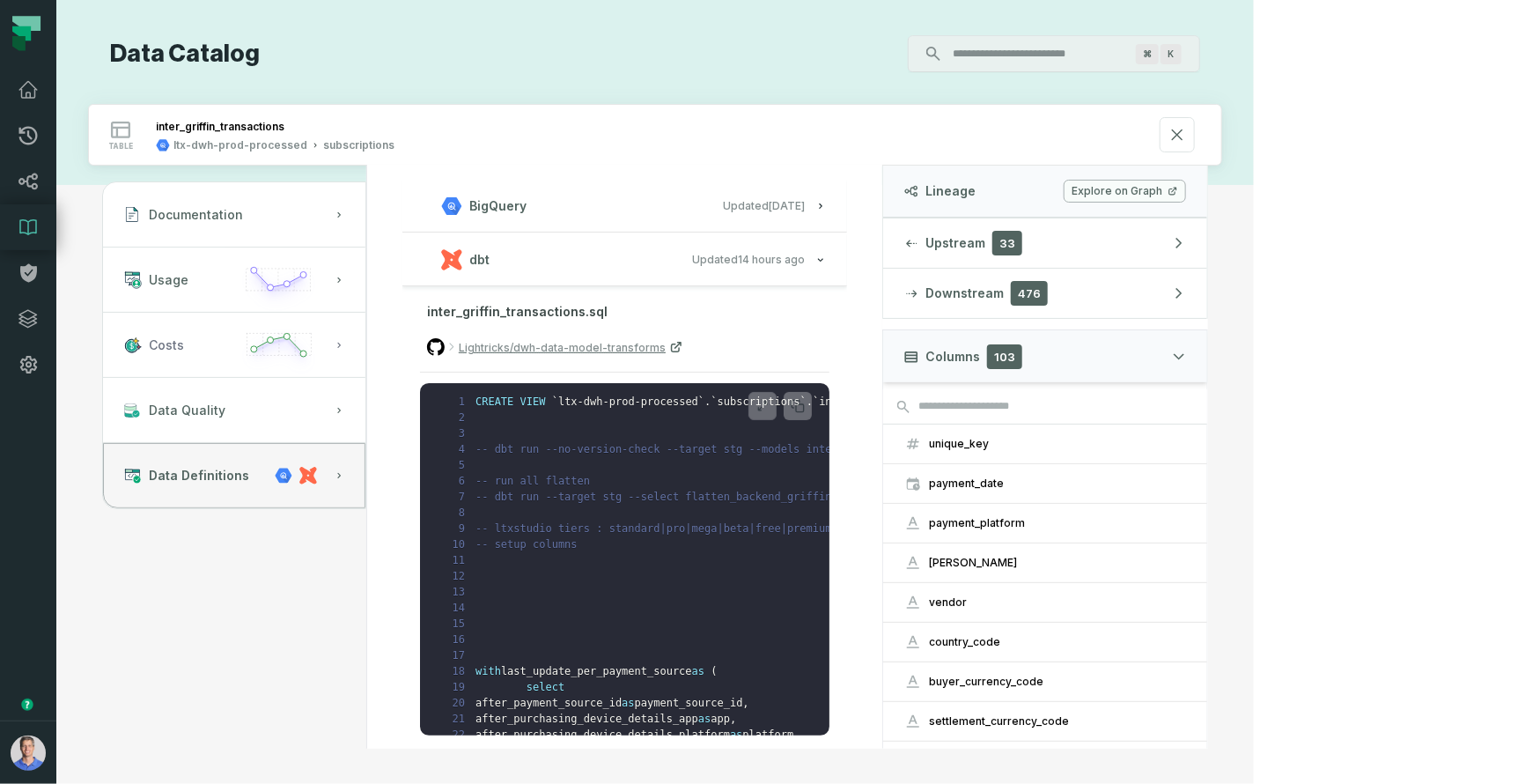
click at [303, 331] on button "Costs" at bounding box center [234, 345] width 262 height 65
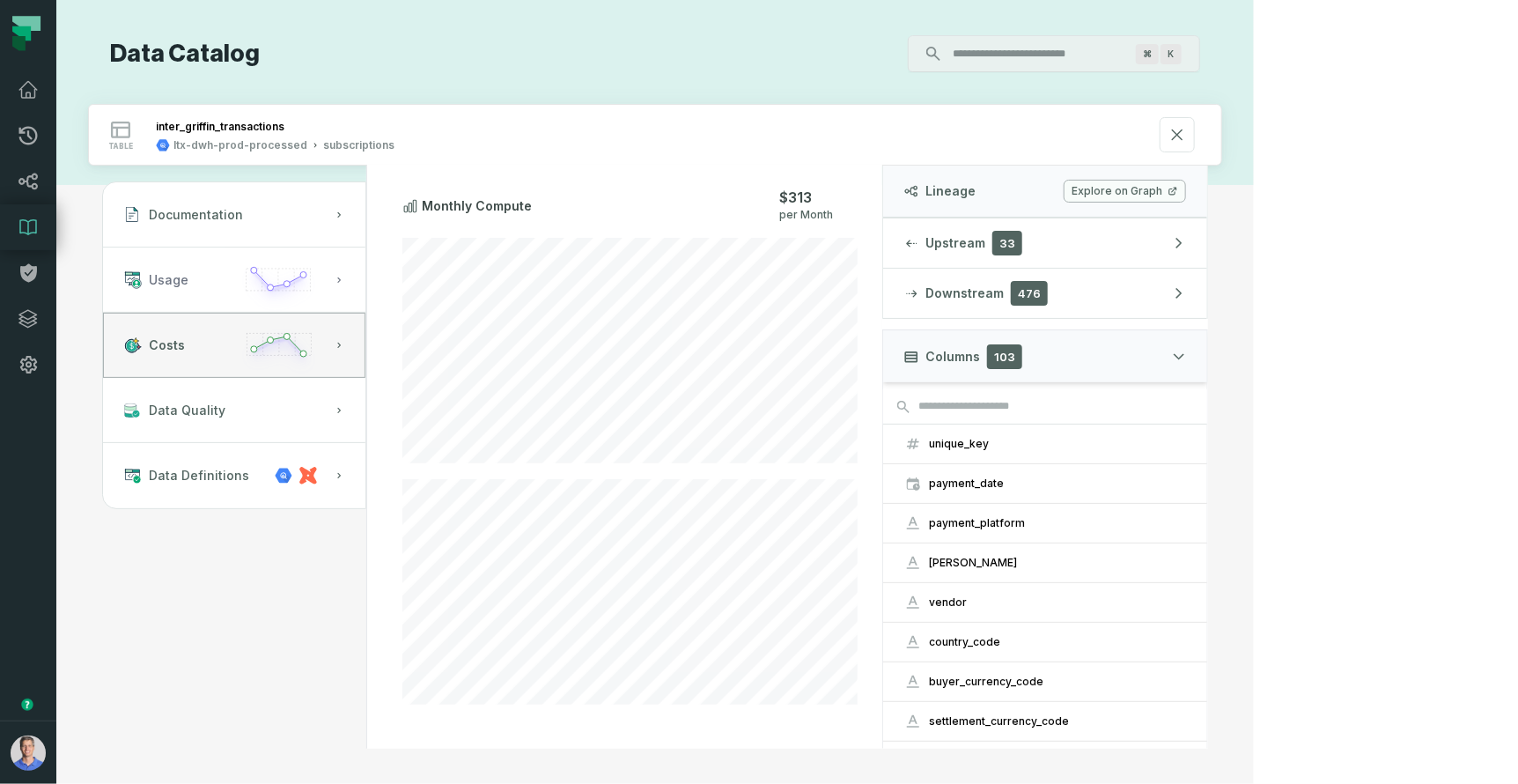
click at [320, 277] on icon "button" at bounding box center [279, 287] width 82 height 50
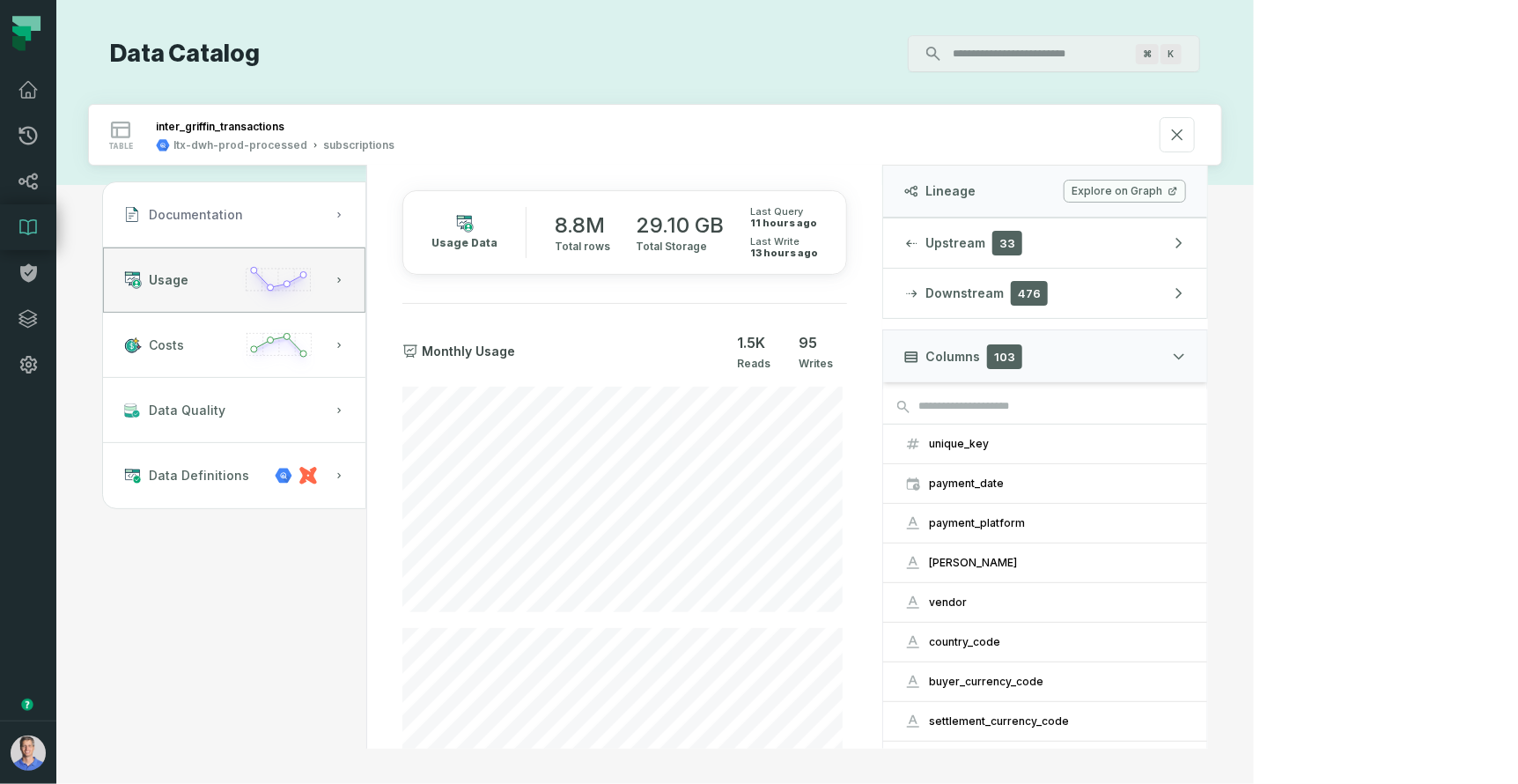
click at [365, 224] on button "Documentation" at bounding box center [234, 214] width 262 height 65
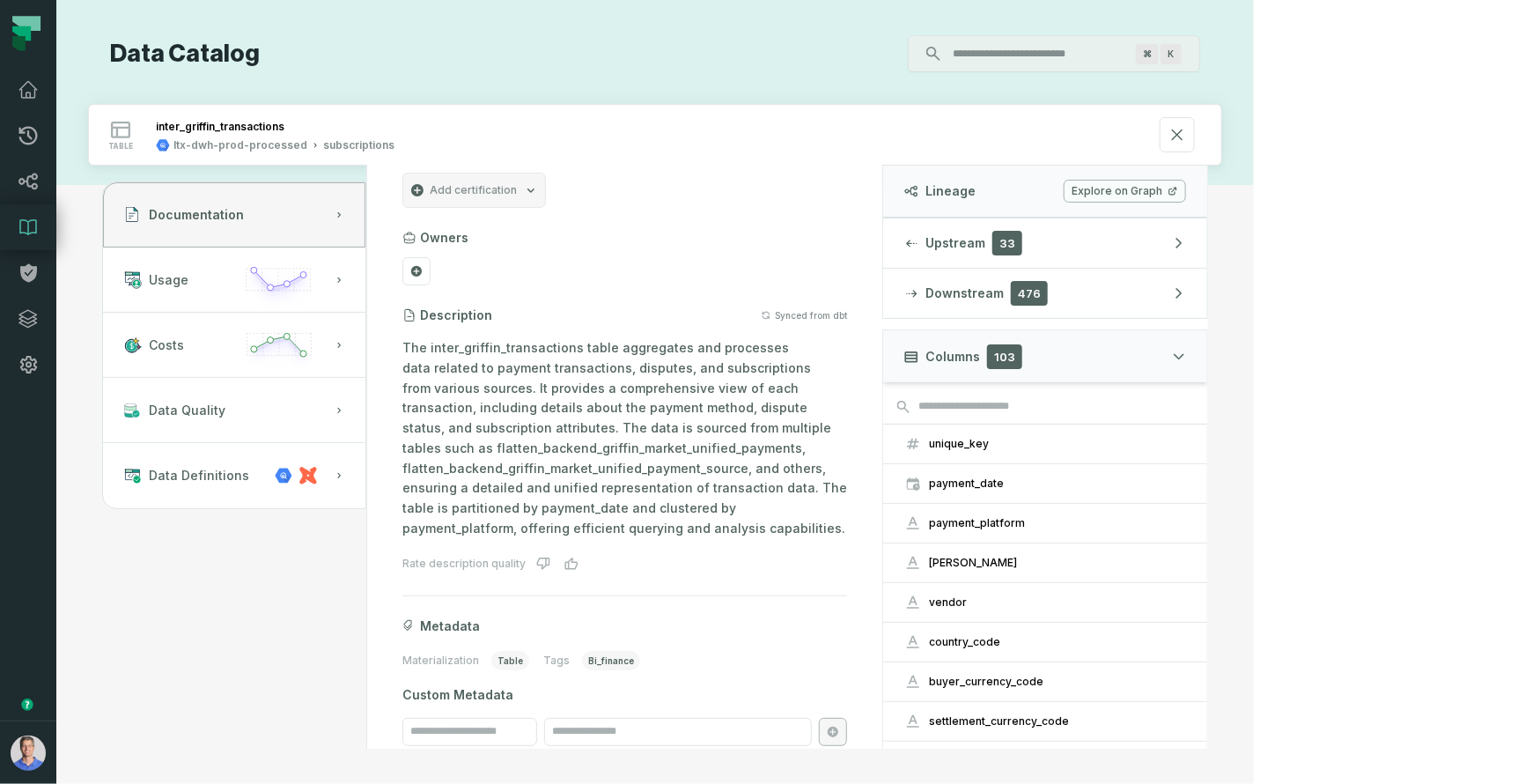
scroll to position [0, 0]
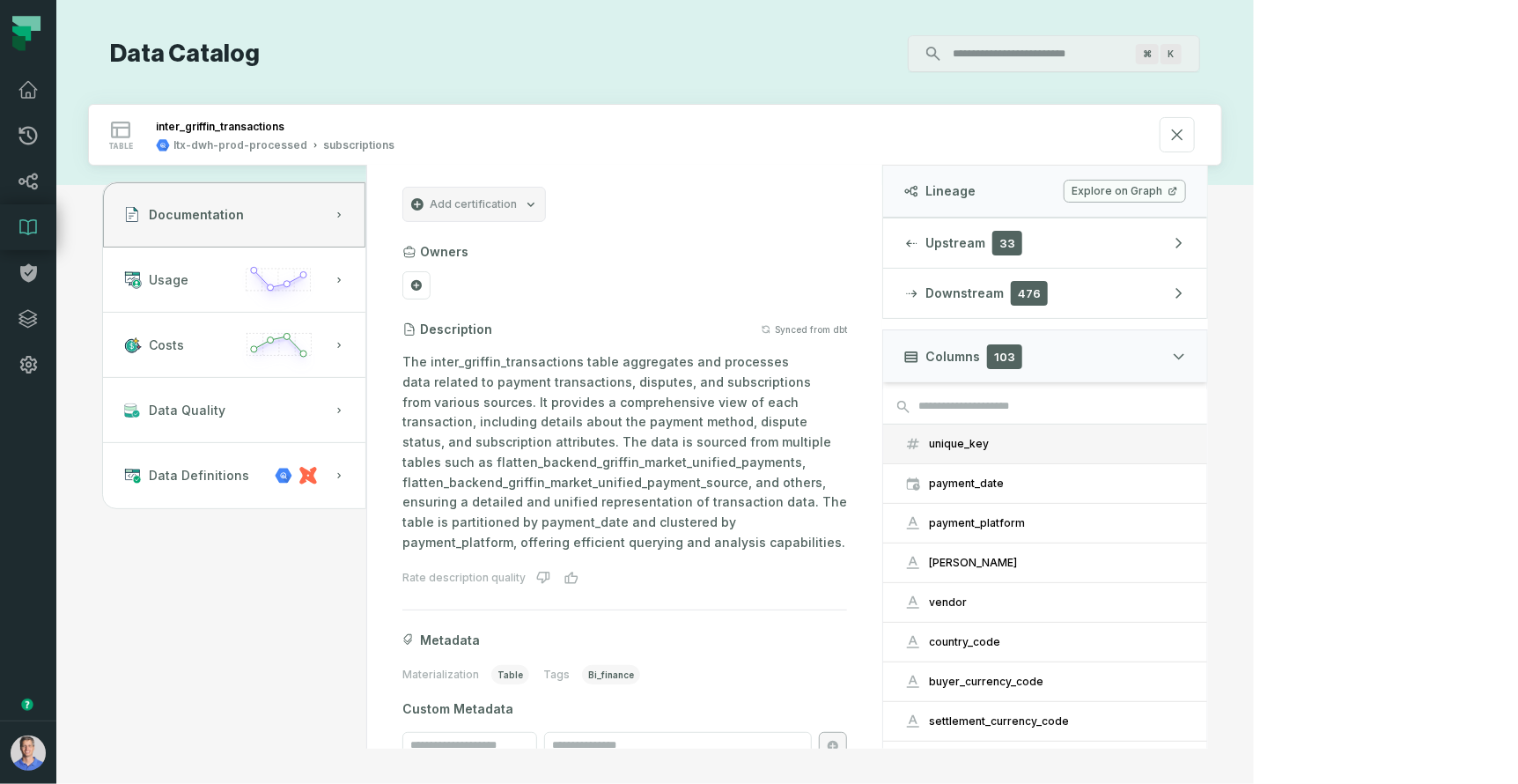
click at [1169, 448] on button "unique_key" at bounding box center [1045, 443] width 324 height 39
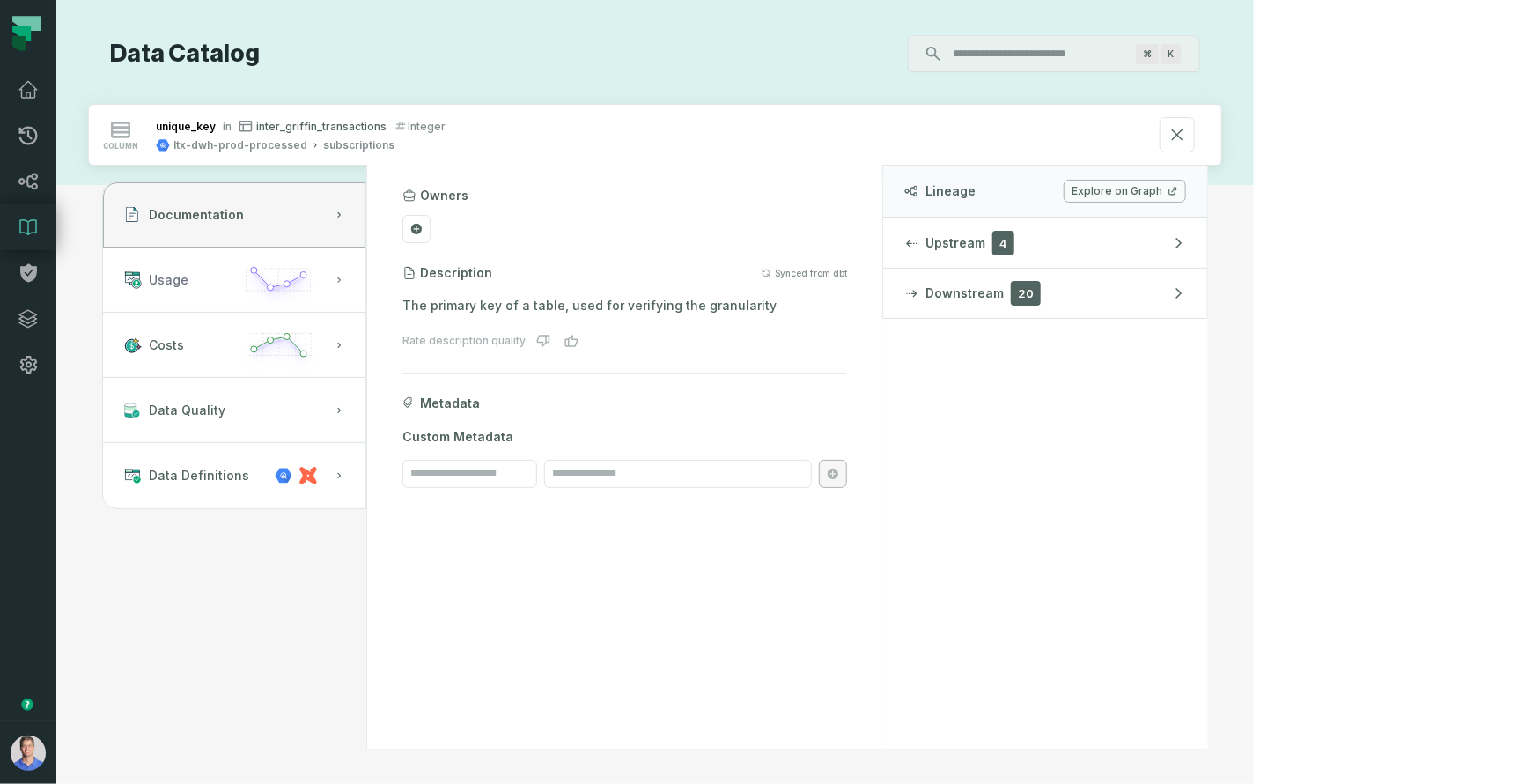
click at [342, 275] on button "Usage" at bounding box center [234, 279] width 262 height 65
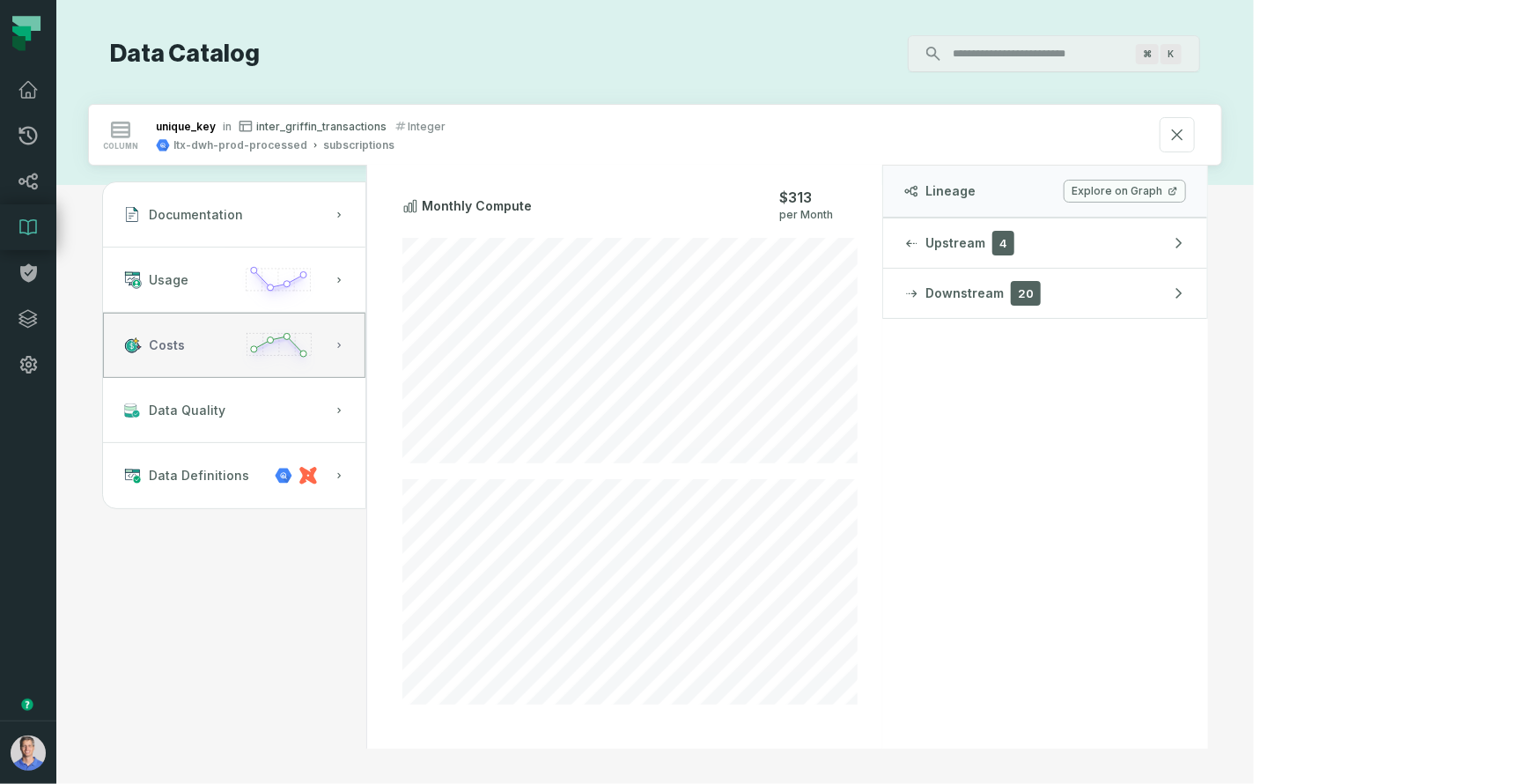
click at [320, 360] on icon "button" at bounding box center [279, 352] width 82 height 51
click at [320, 262] on icon "button" at bounding box center [279, 287] width 82 height 50
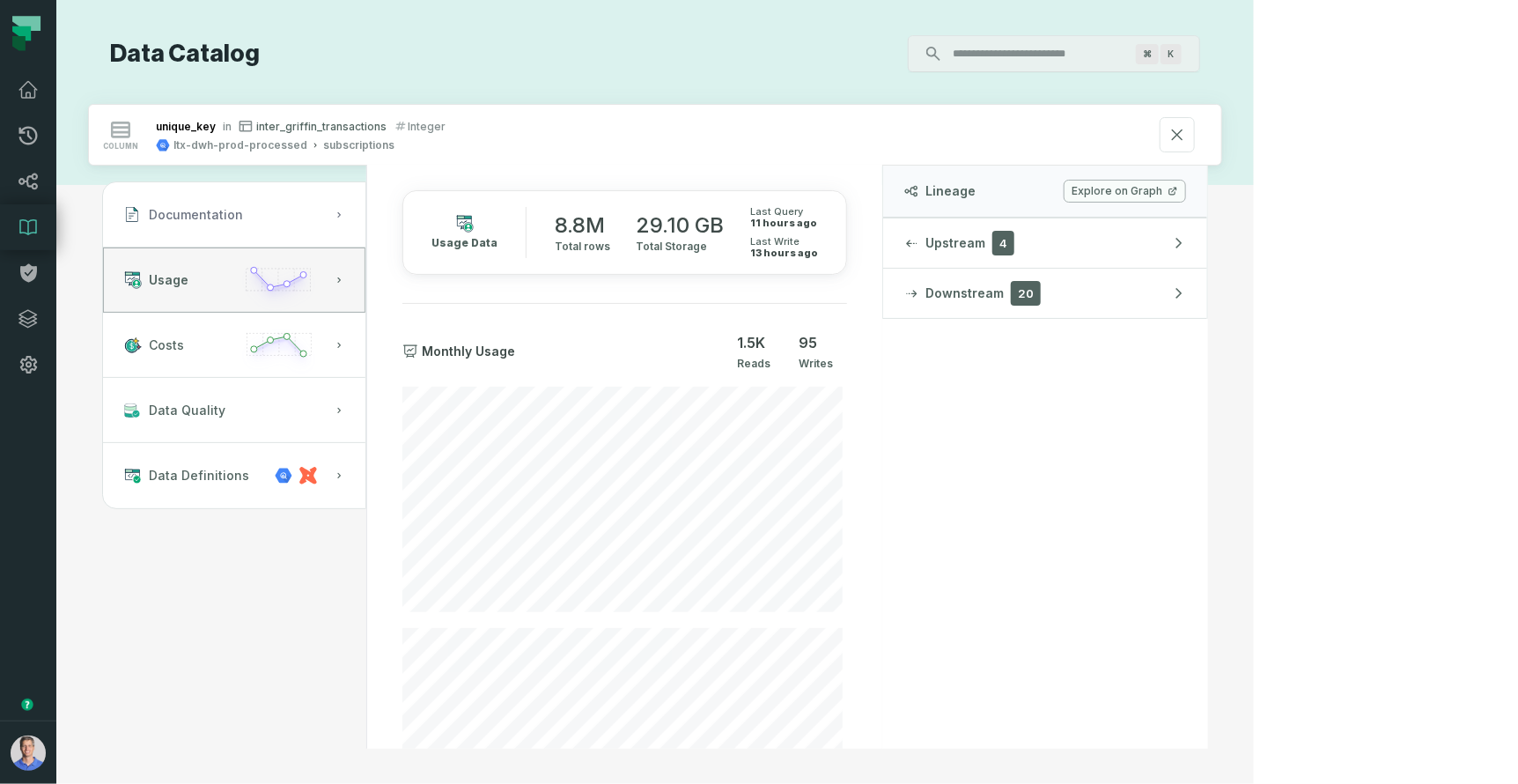
click at [365, 217] on button "Documentation" at bounding box center [234, 214] width 262 height 65
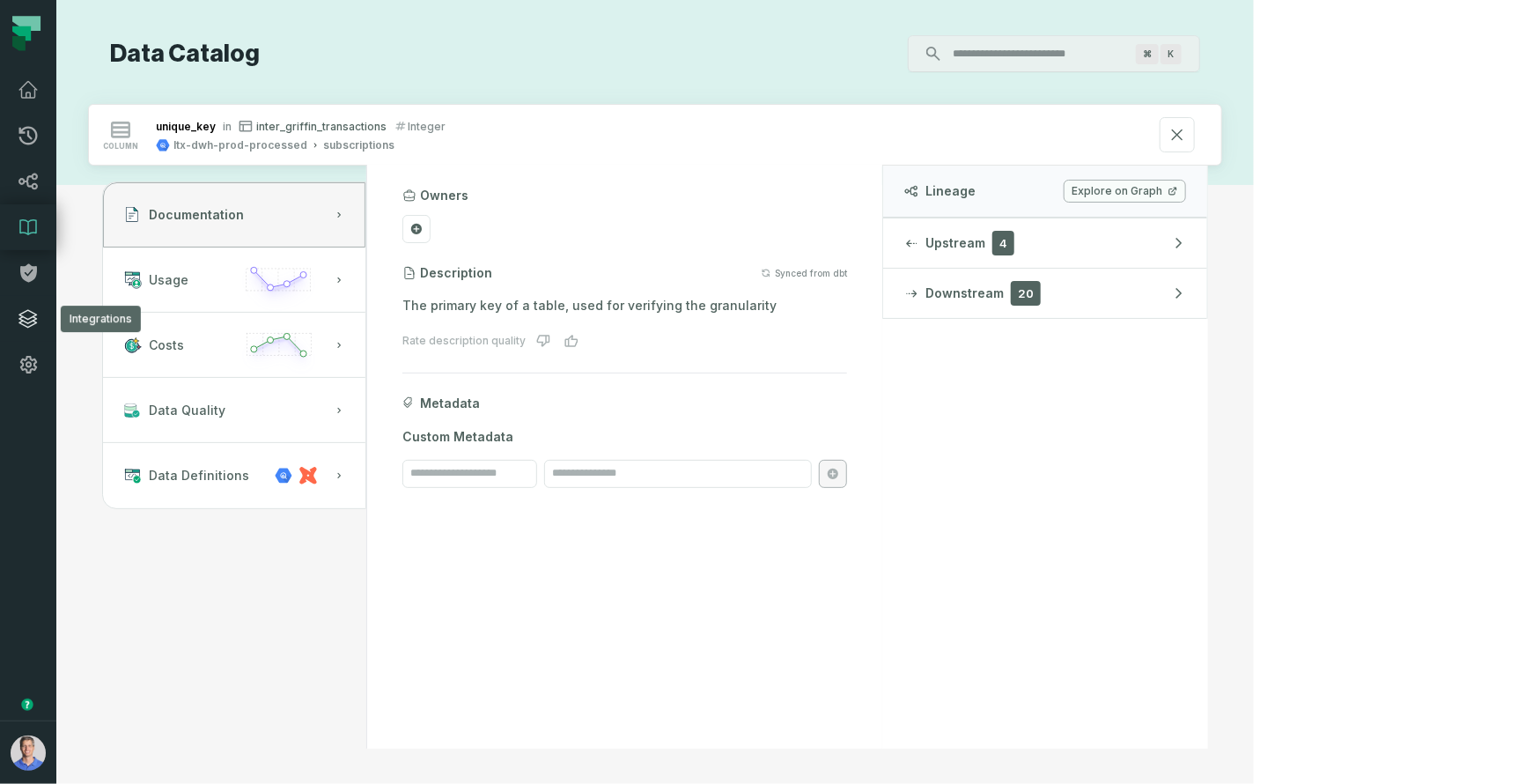
click at [40, 325] on link "Integrations" at bounding box center [28, 319] width 56 height 46
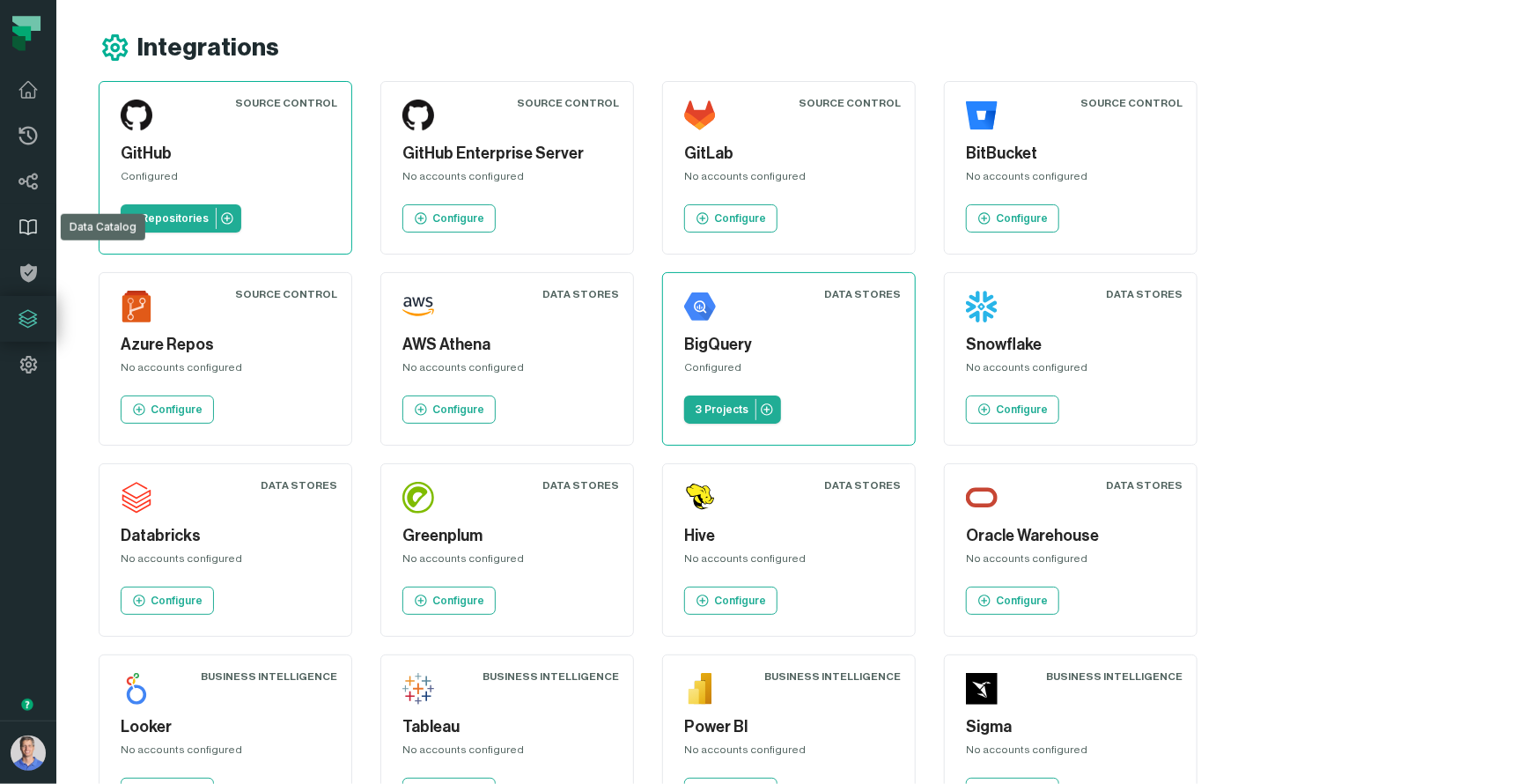
click at [20, 218] on icon at bounding box center [28, 227] width 21 height 21
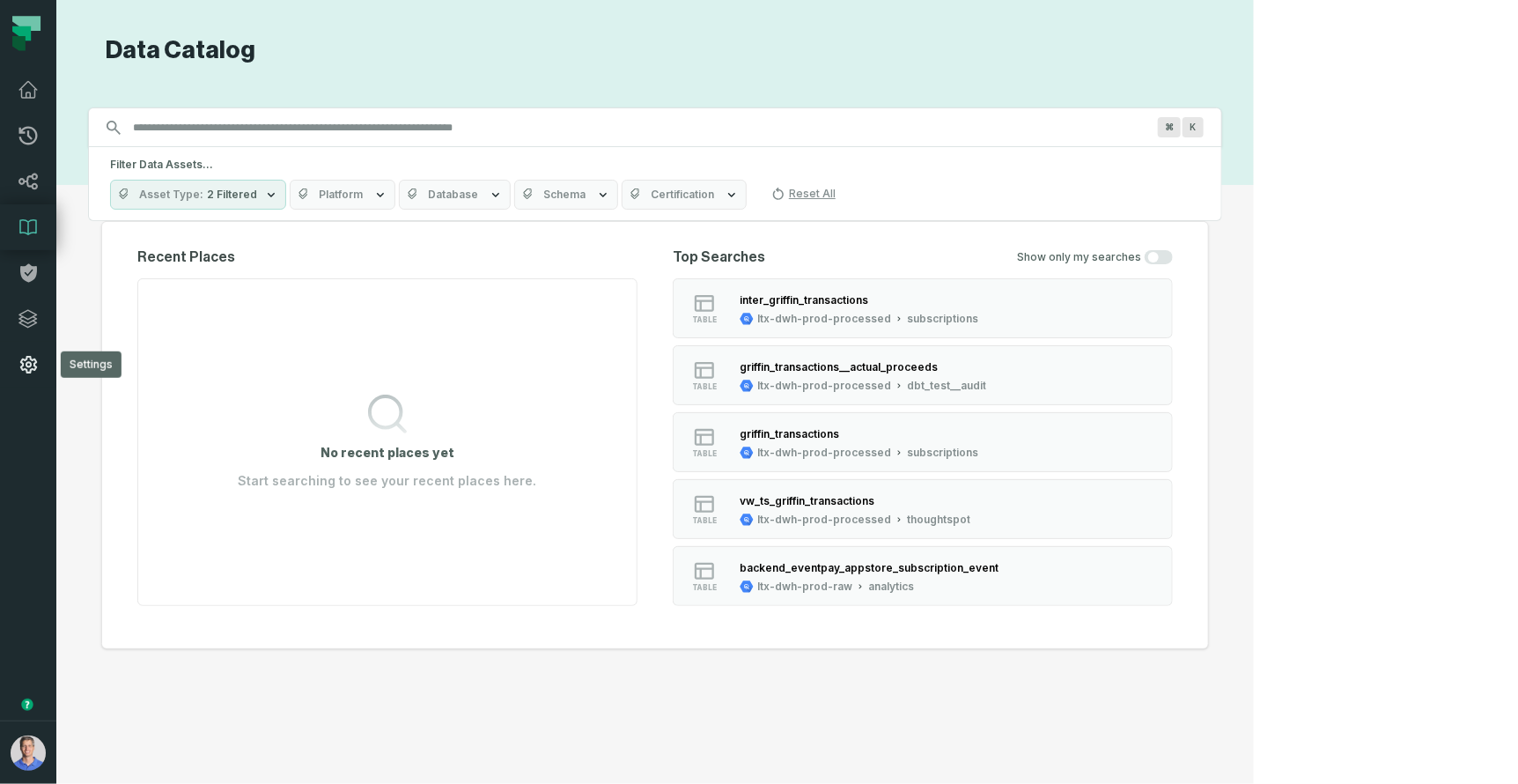
click at [33, 354] on icon at bounding box center [28, 364] width 21 height 21
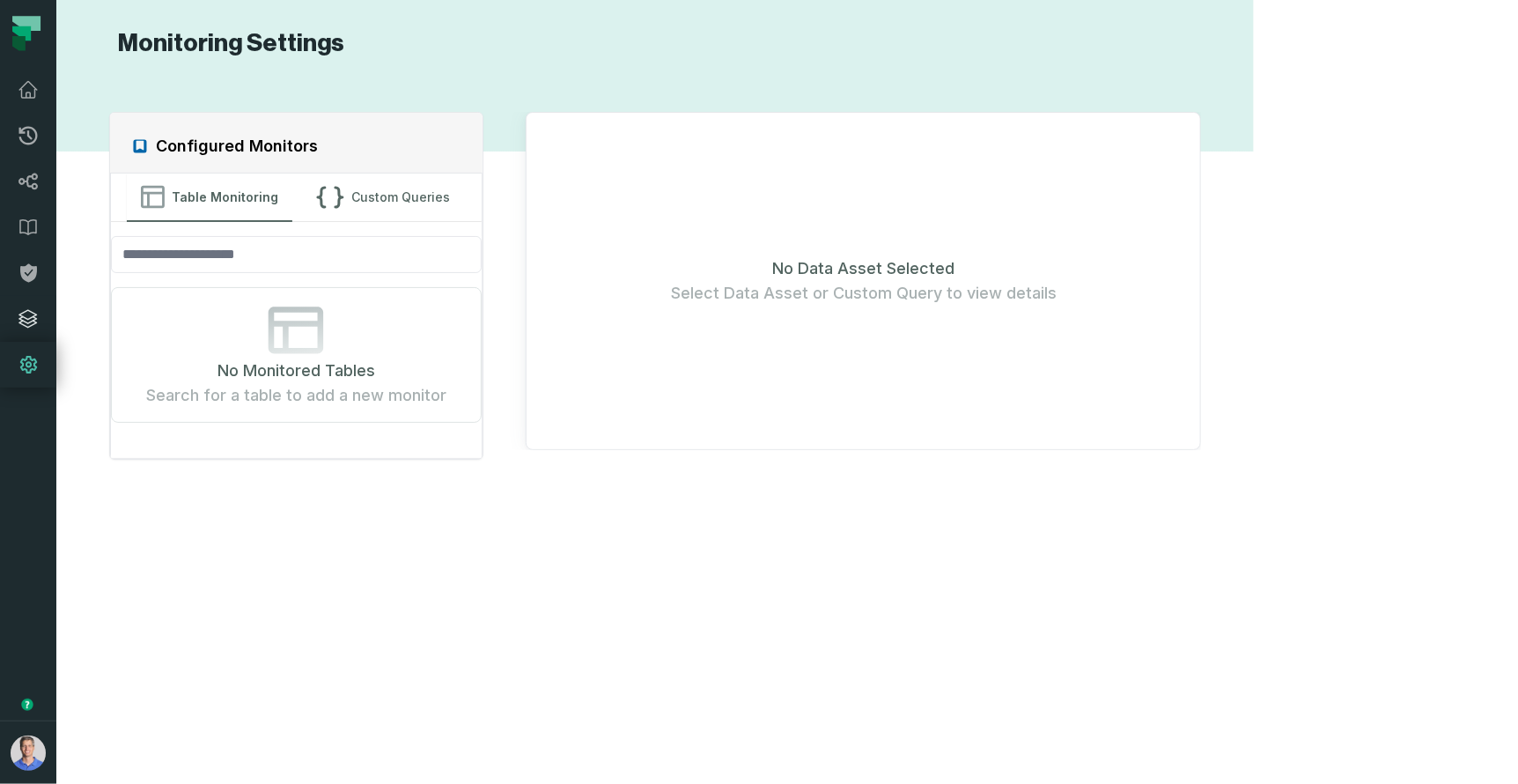
click at [35, 323] on icon at bounding box center [28, 319] width 18 height 18
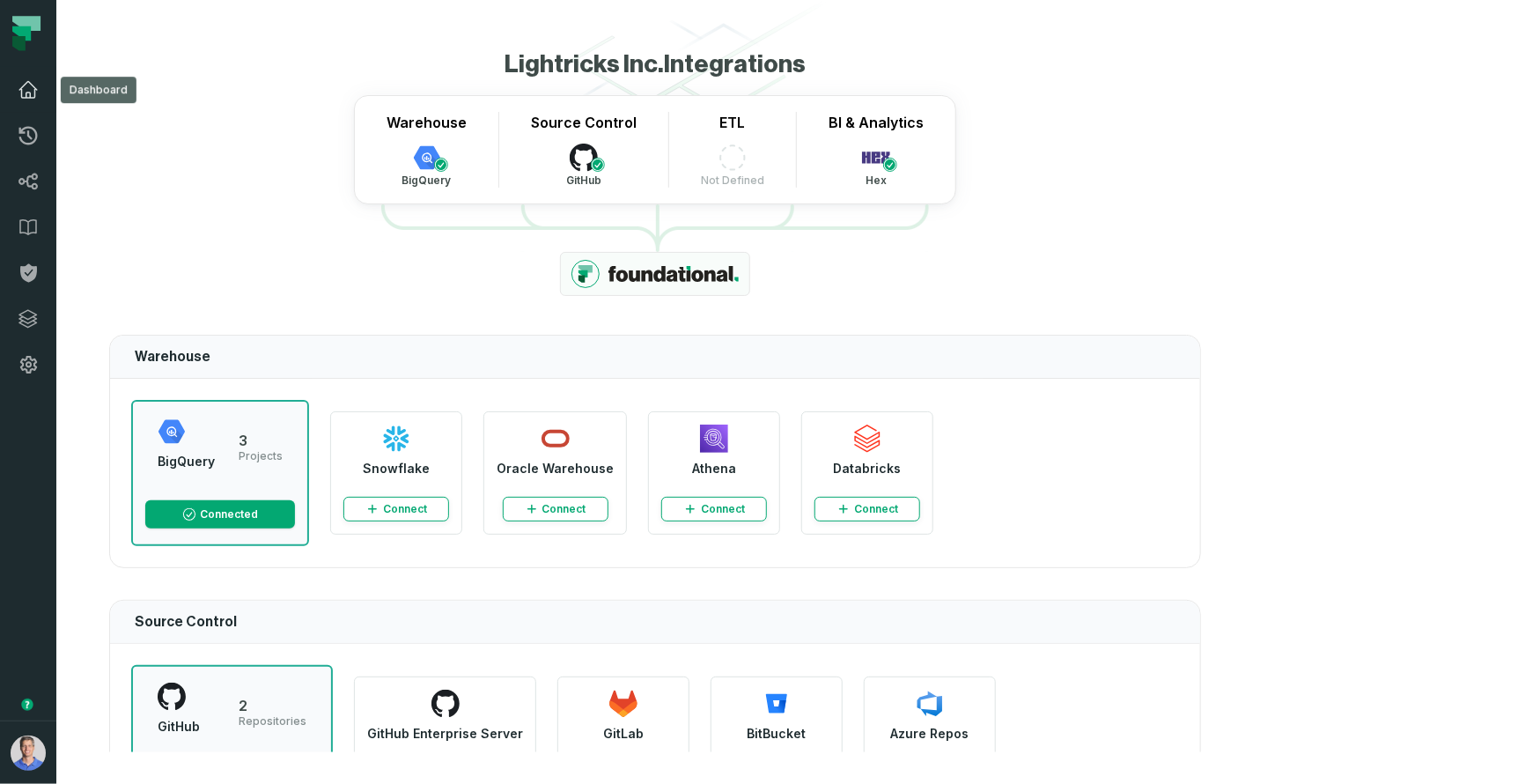
click at [36, 86] on icon at bounding box center [28, 89] width 21 height 21
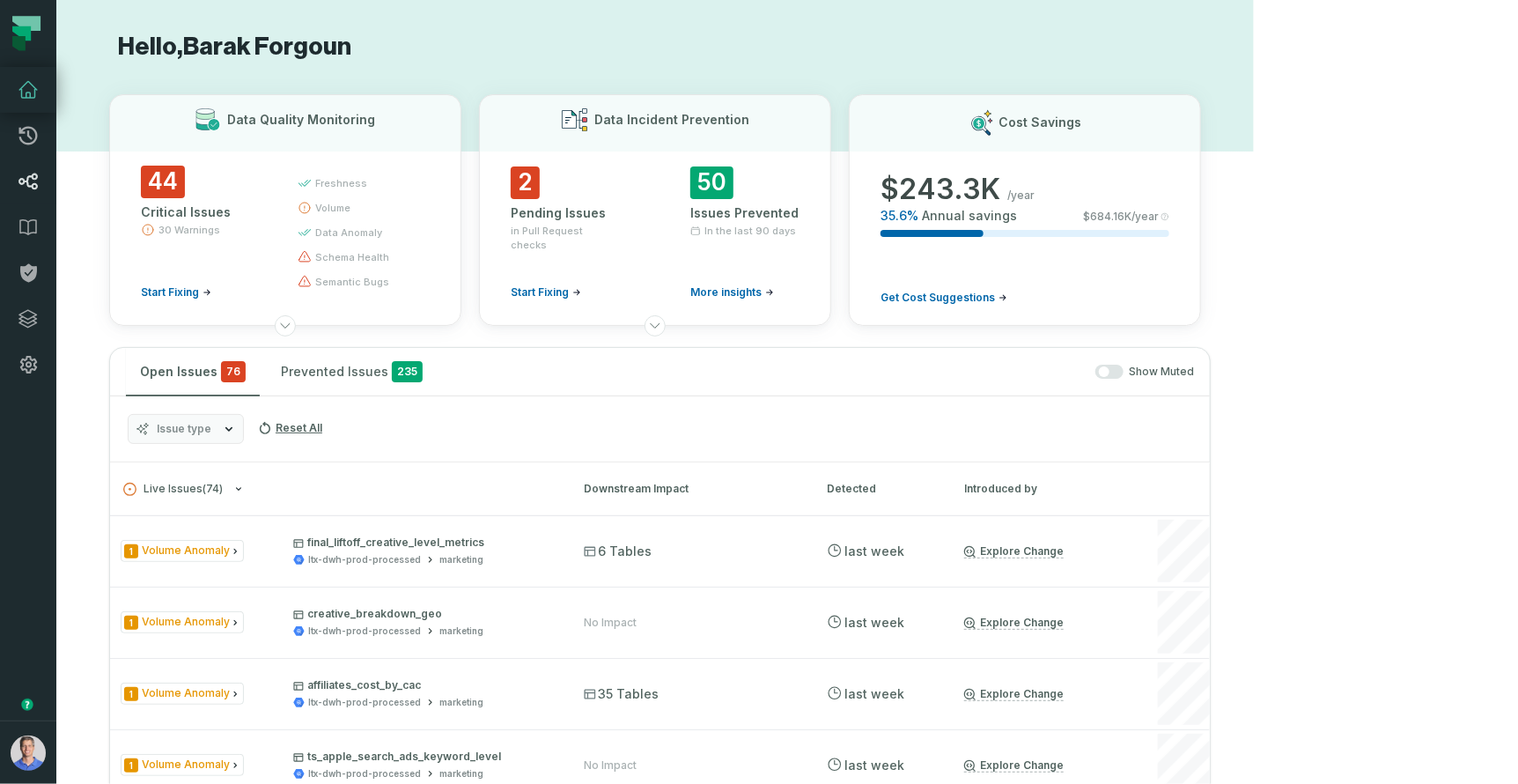
click at [25, 169] on link "Lineage" at bounding box center [28, 182] width 56 height 46
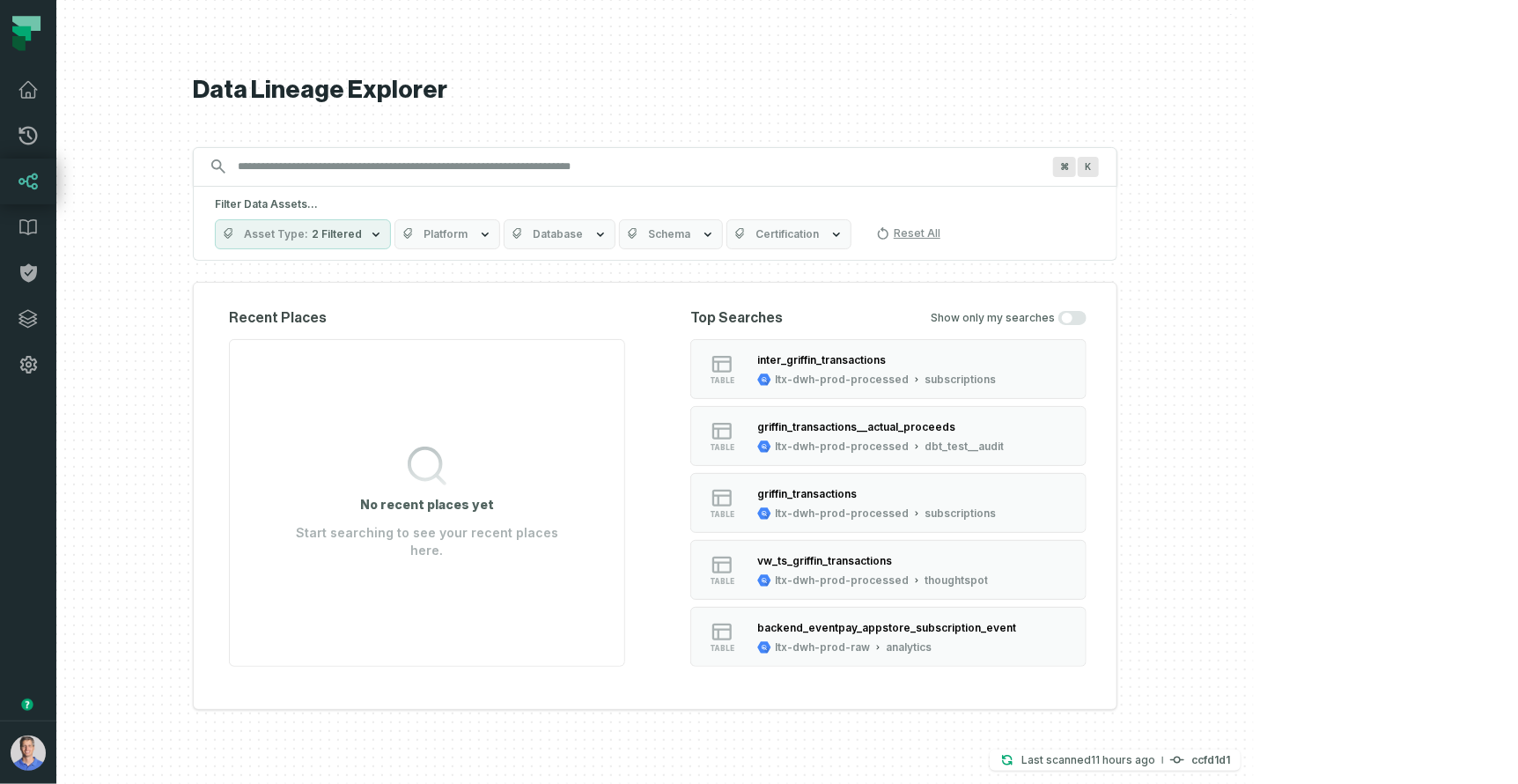
click at [468, 239] on span "Platform" at bounding box center [446, 234] width 44 height 14
click at [616, 241] on button "Database" at bounding box center [560, 234] width 112 height 30
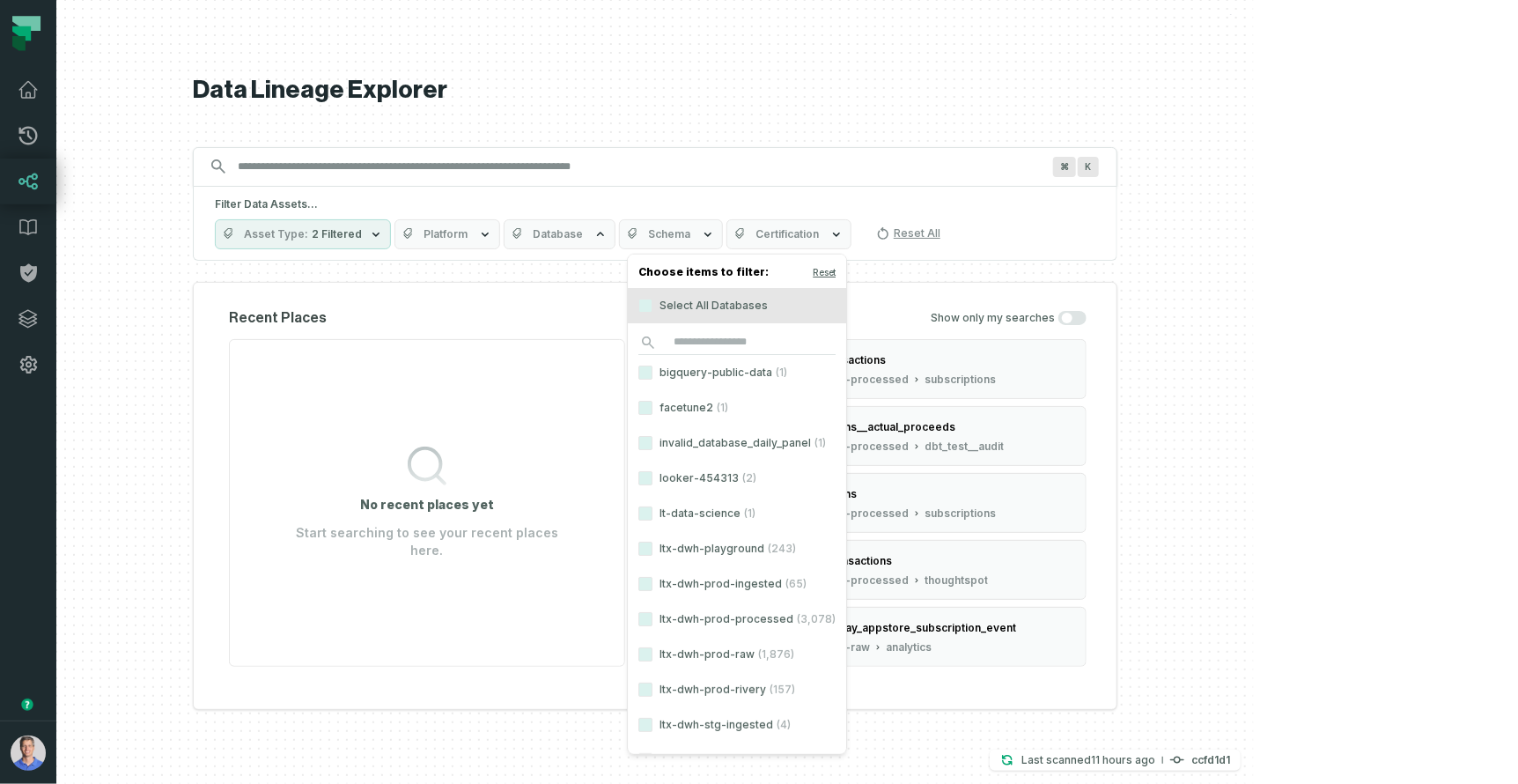
click at [712, 234] on icon "button" at bounding box center [707, 234] width 7 height 4
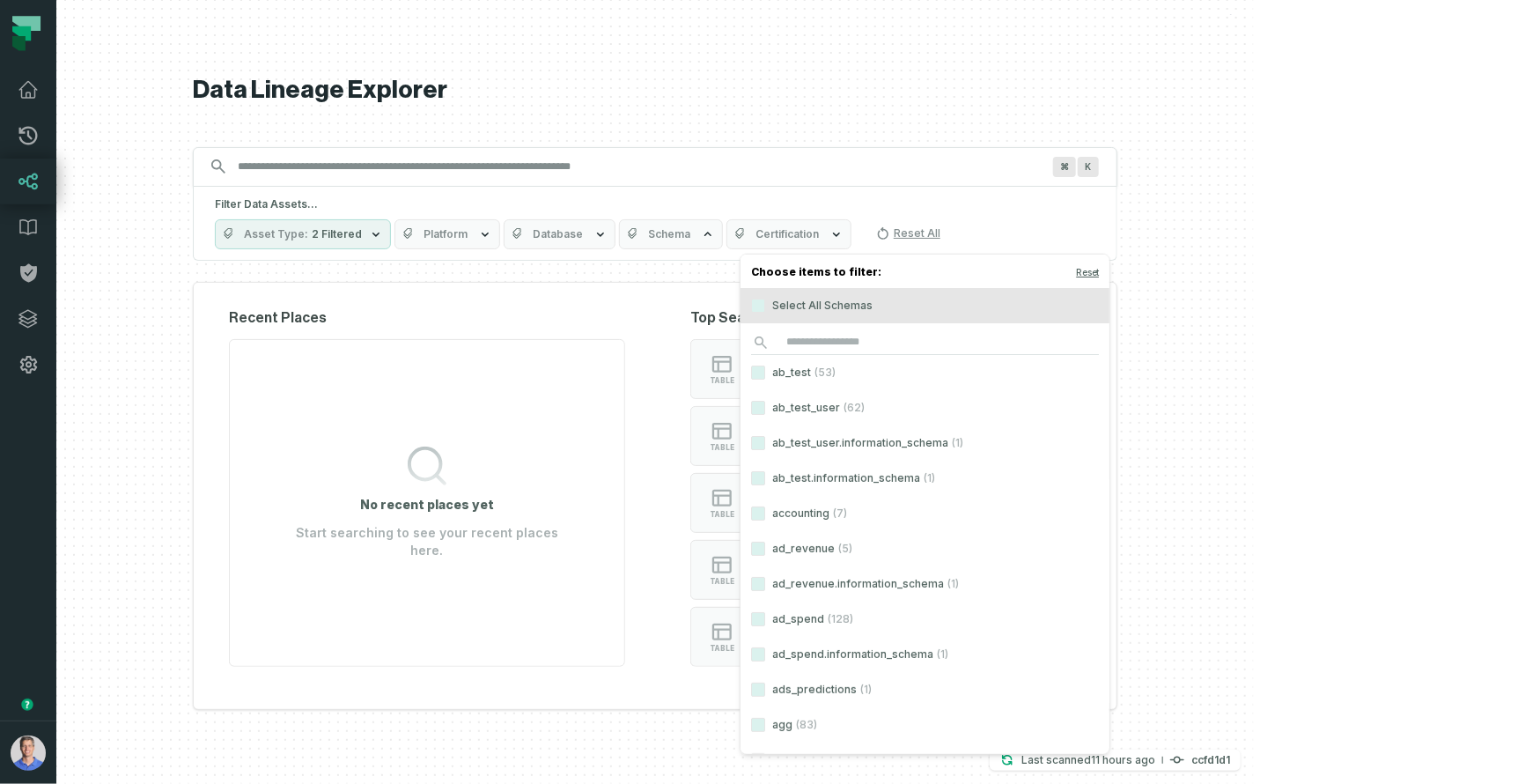
click at [819, 237] on span "Certification" at bounding box center [787, 234] width 63 height 14
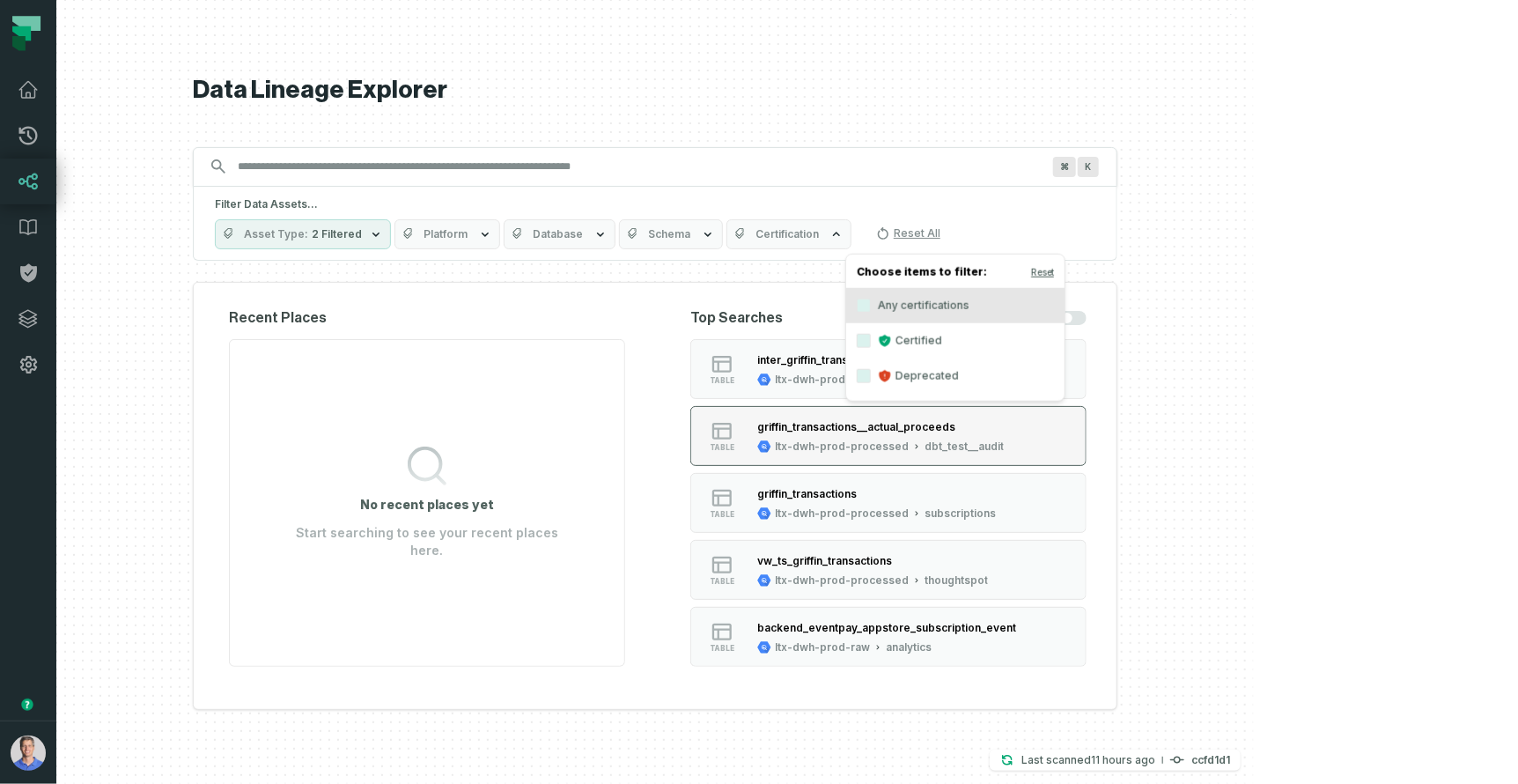
click at [909, 446] on div "ltx-dwh-prod-processed" at bounding box center [842, 446] width 134 height 14
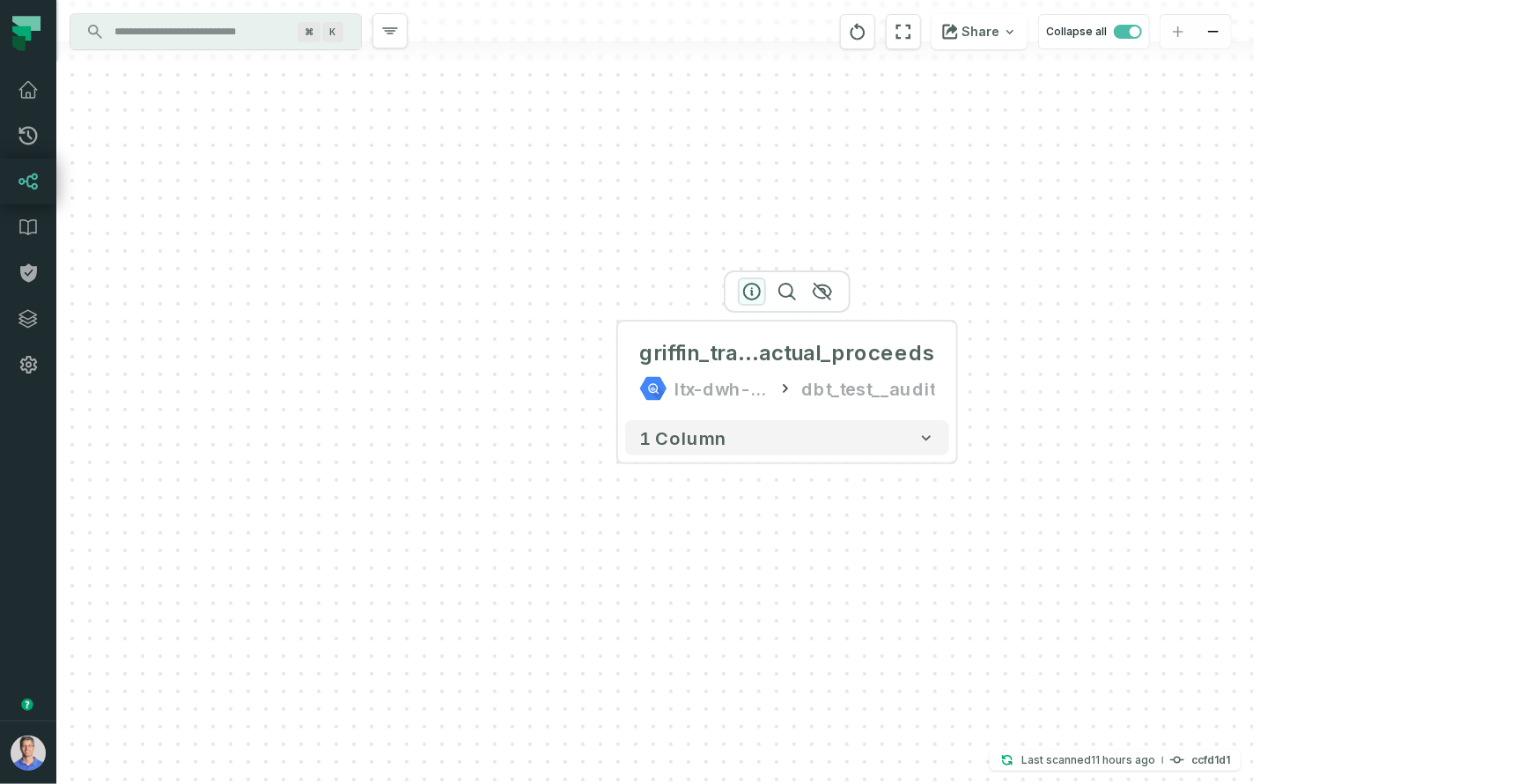
click at [750, 295] on icon "button" at bounding box center [751, 291] width 21 height 21
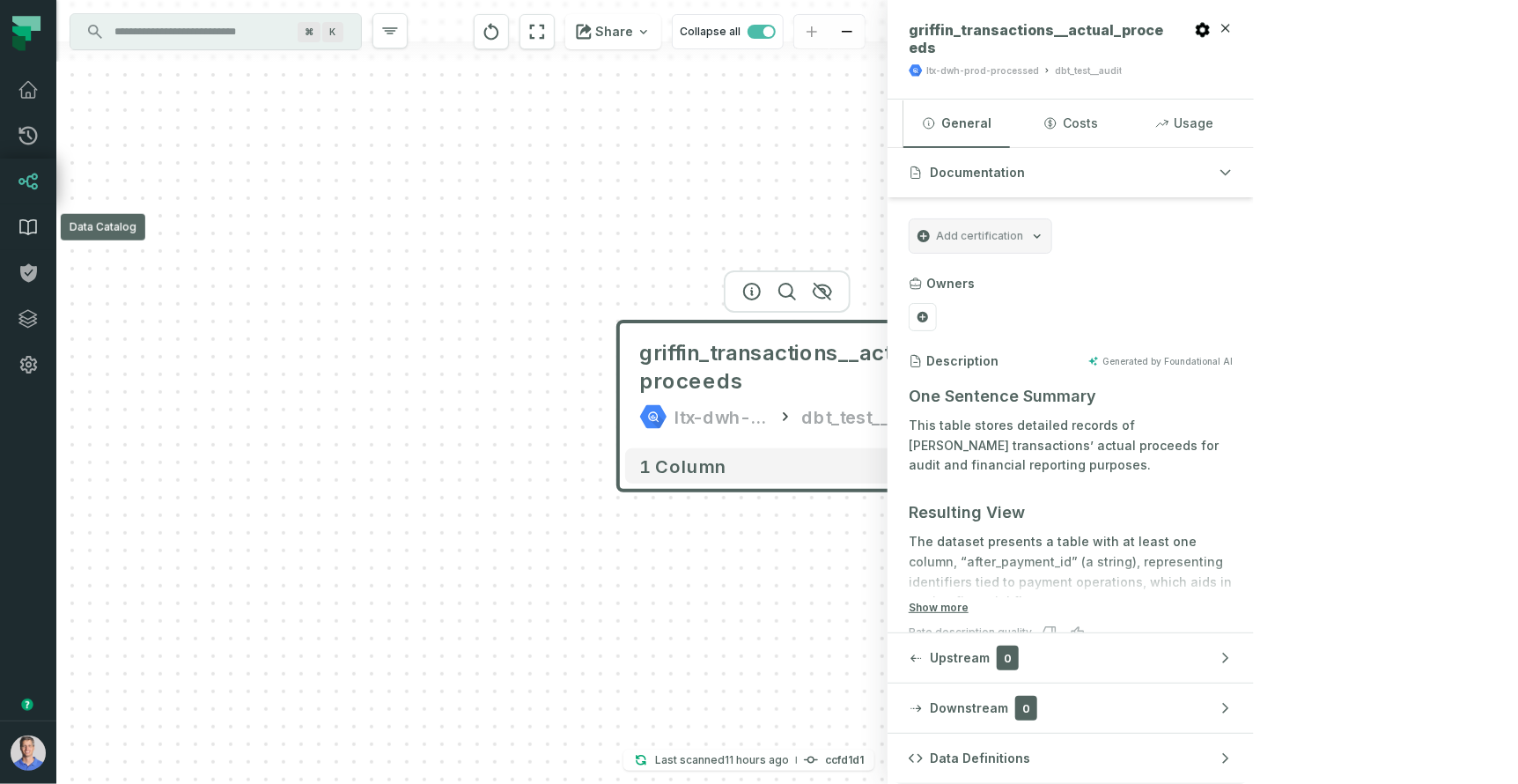
click at [31, 232] on icon at bounding box center [28, 227] width 21 height 21
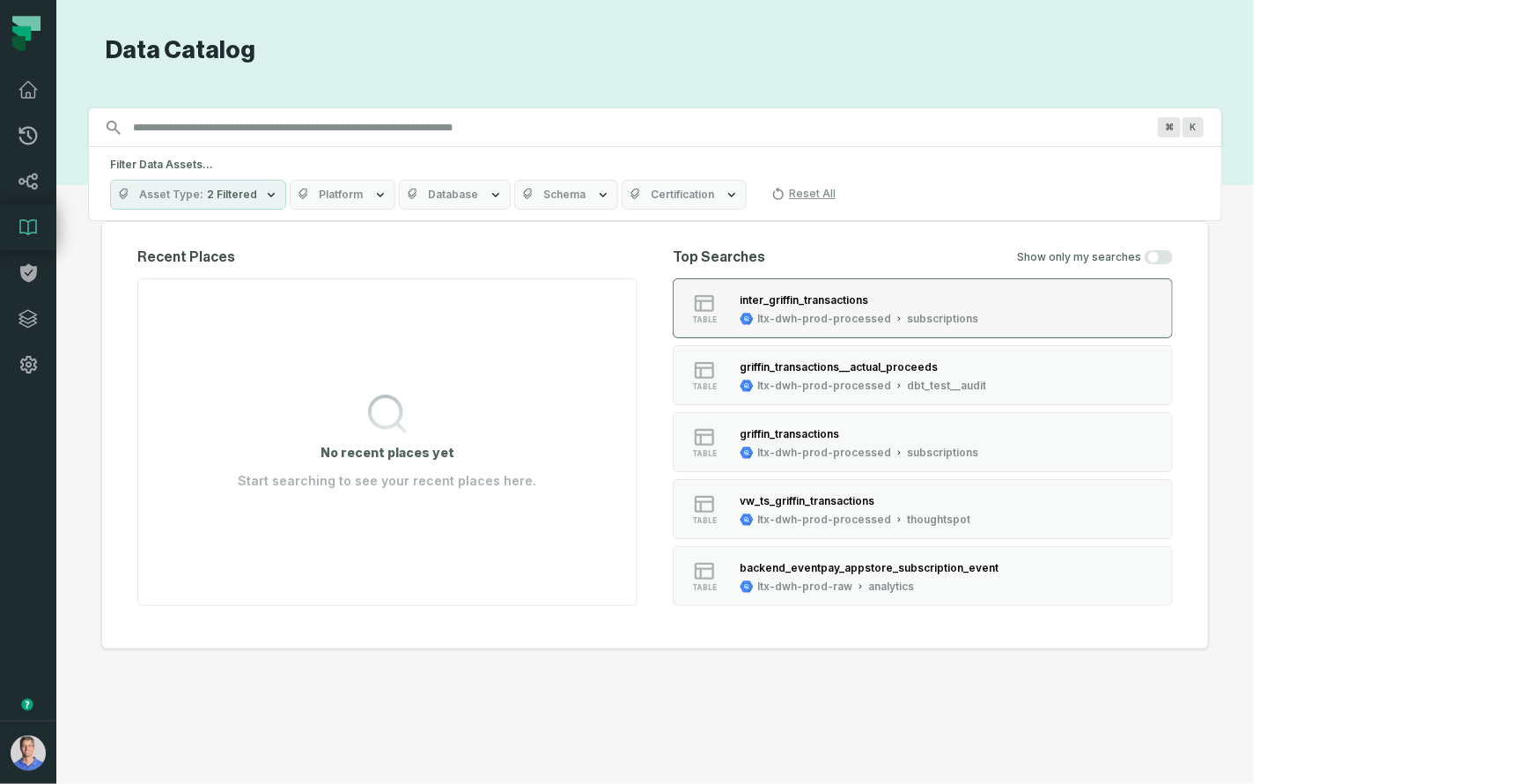
click at [891, 314] on div "ltx-dwh-prod-processed" at bounding box center [824, 319] width 134 height 14
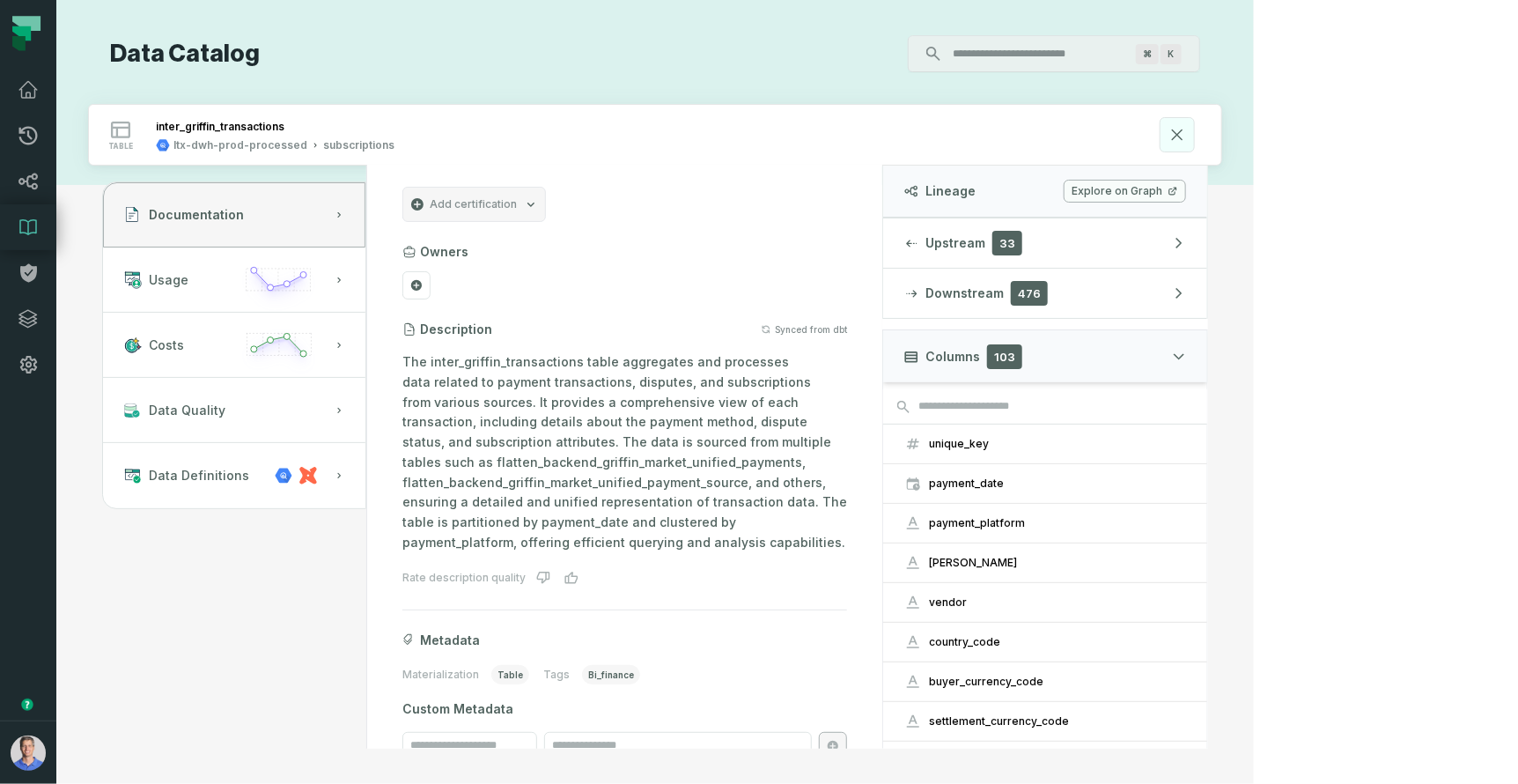
click at [1187, 125] on icon at bounding box center [1177, 134] width 19 height 19
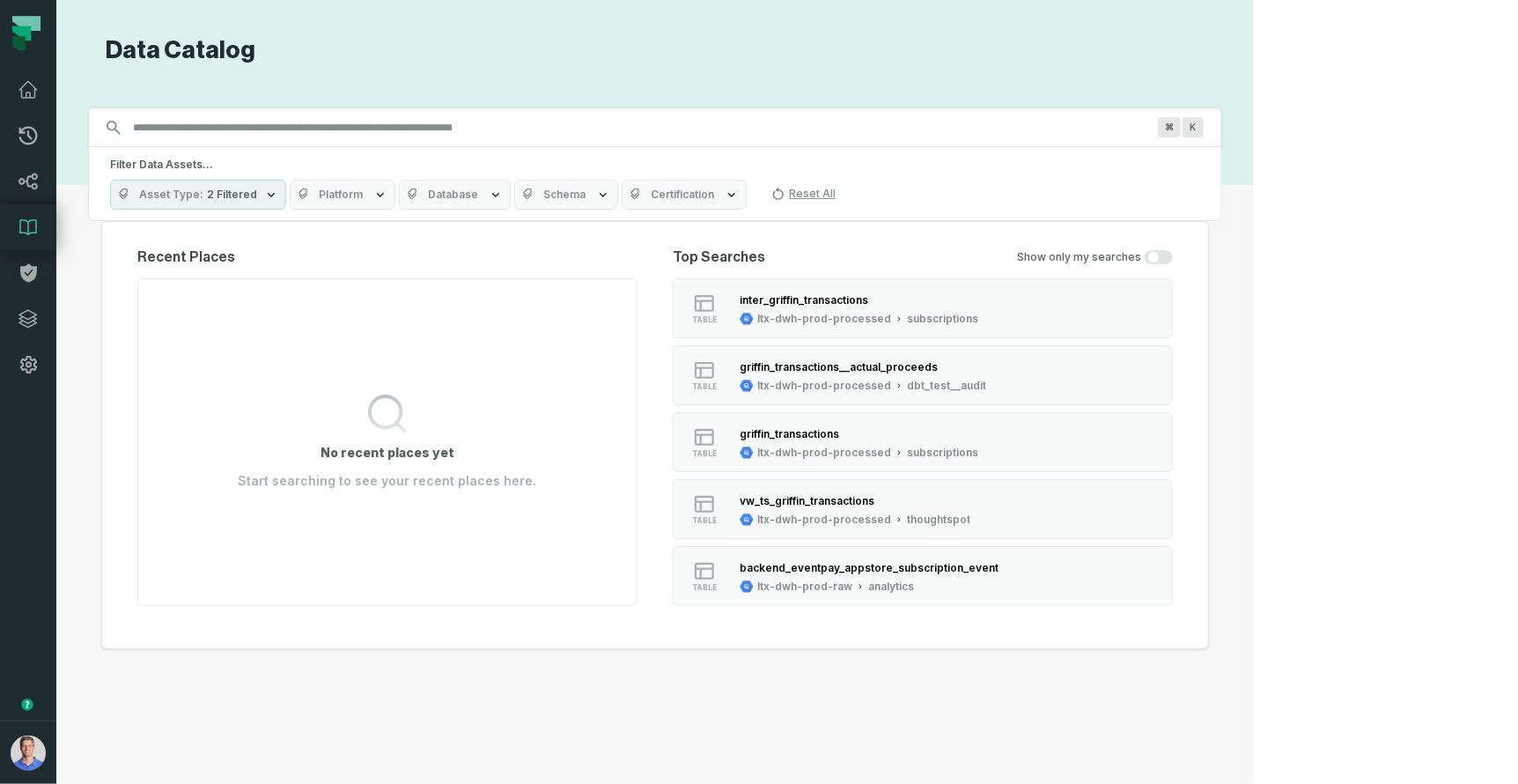
click at [363, 191] on span "Platform" at bounding box center [341, 195] width 44 height 14
click at [257, 188] on span "2 Filtered" at bounding box center [232, 195] width 50 height 14
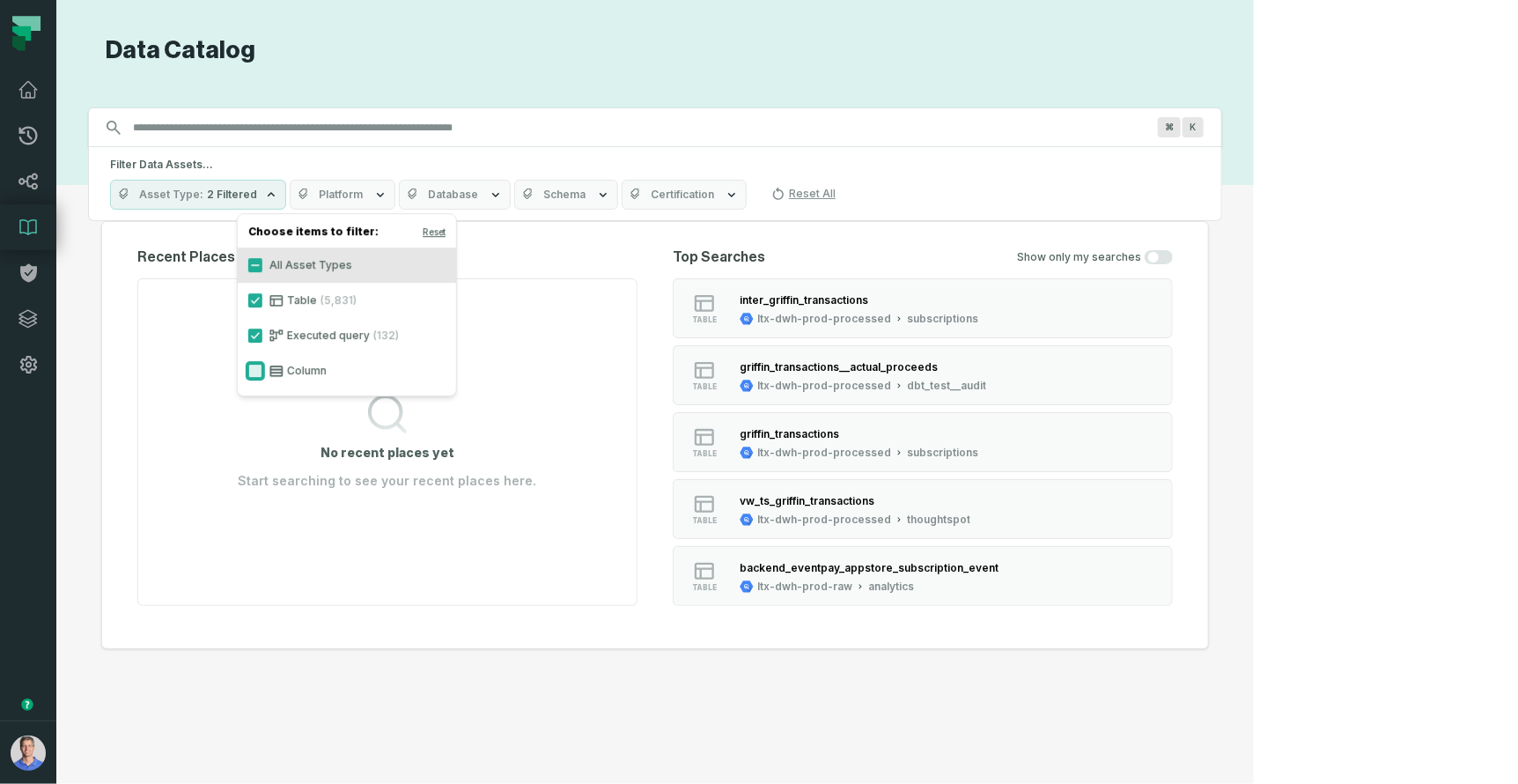
click at [255, 368] on button "Column" at bounding box center [255, 371] width 14 height 14
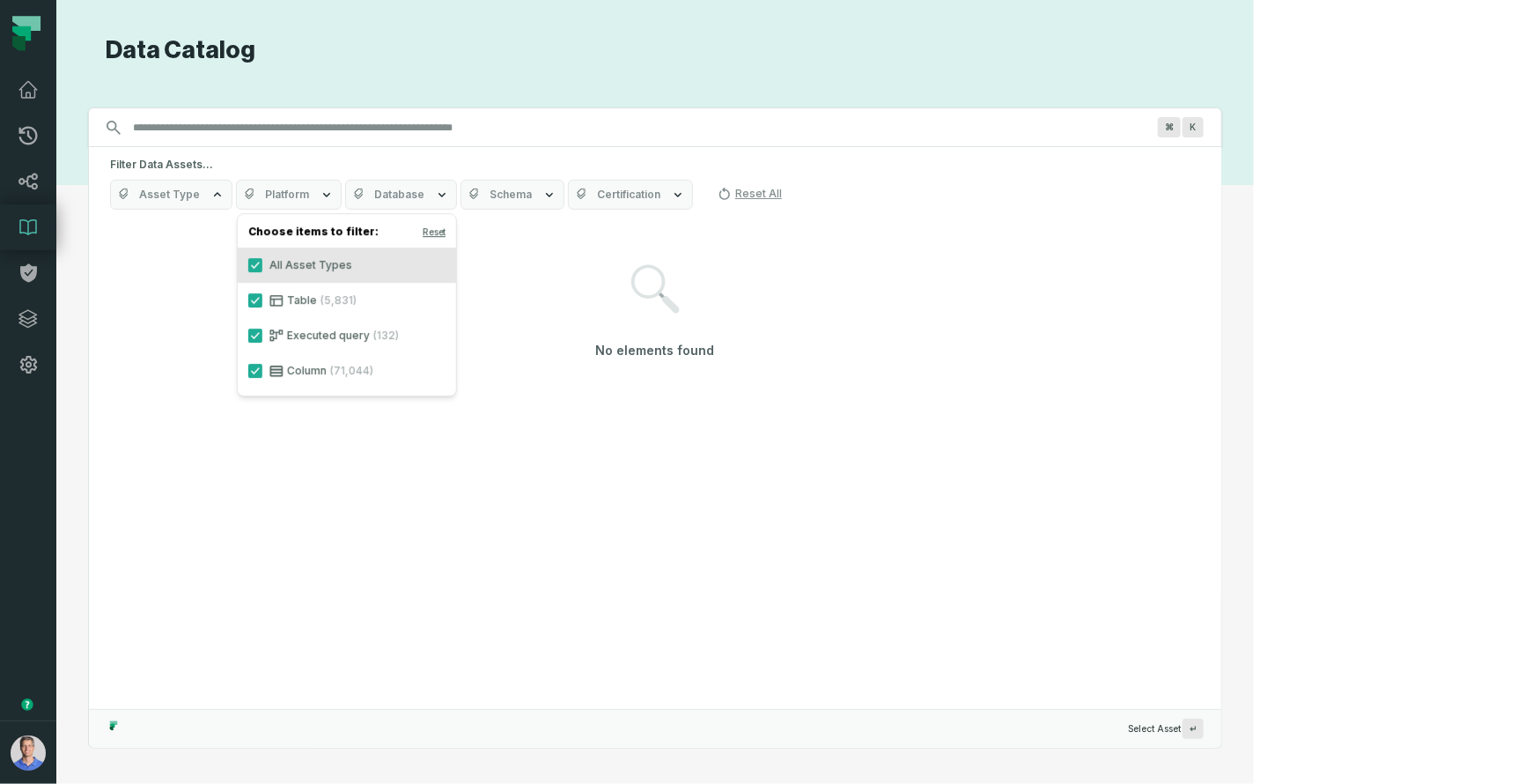
click at [342, 195] on button "Platform" at bounding box center [289, 195] width 106 height 30
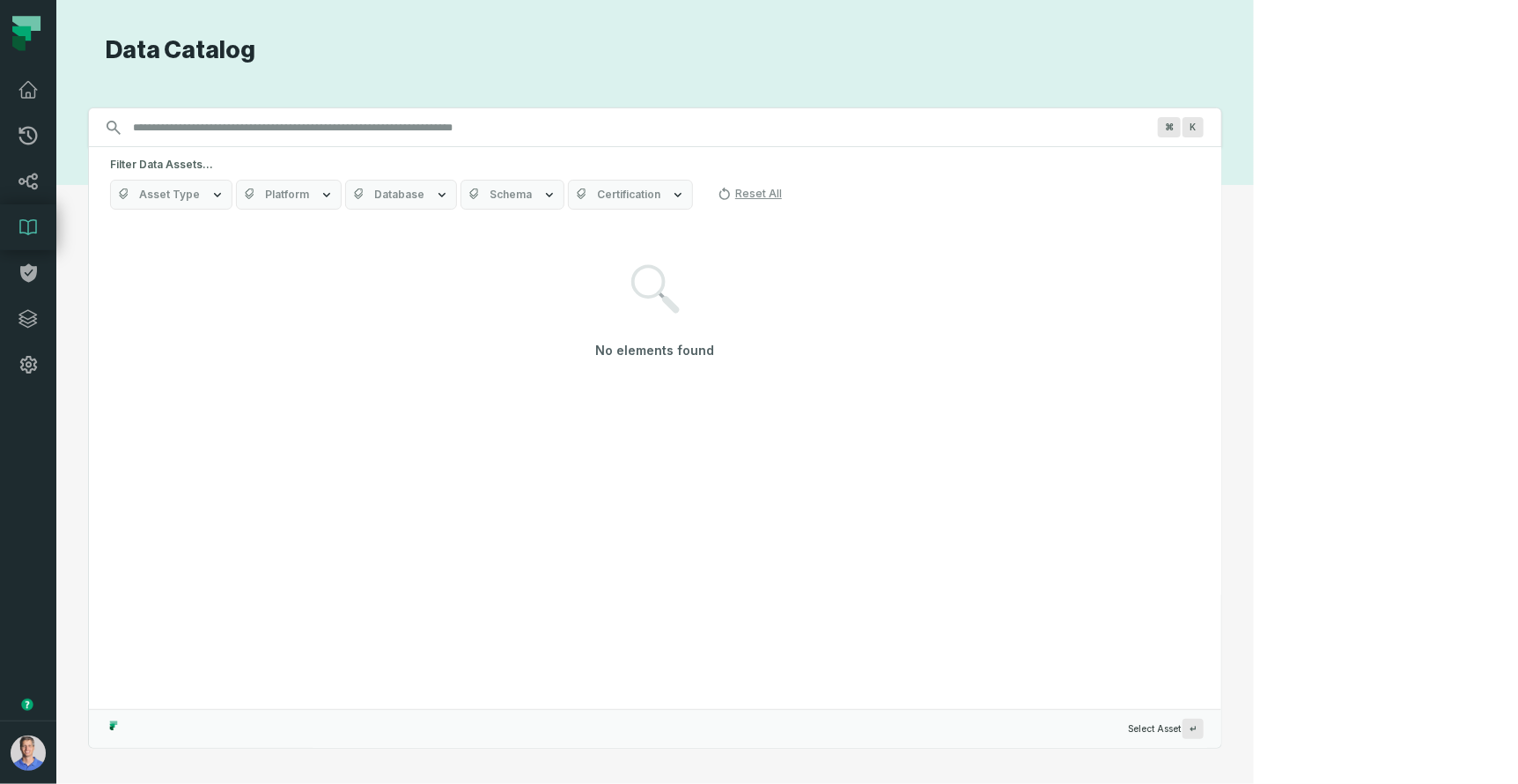
click at [424, 188] on span "Database" at bounding box center [399, 195] width 50 height 14
click at [532, 196] on span "Schema" at bounding box center [511, 195] width 42 height 14
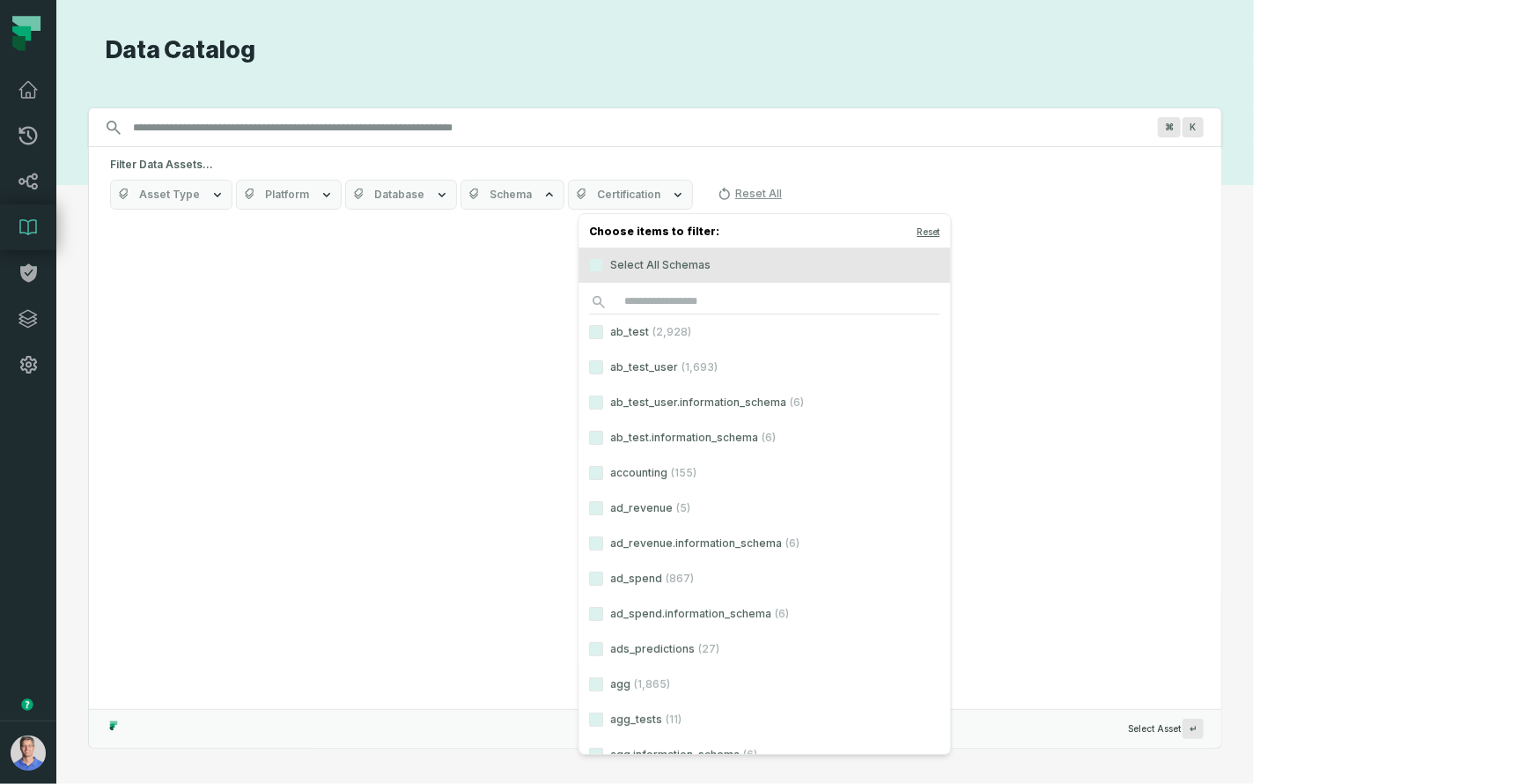
click at [693, 203] on button "Certification" at bounding box center [630, 195] width 125 height 30
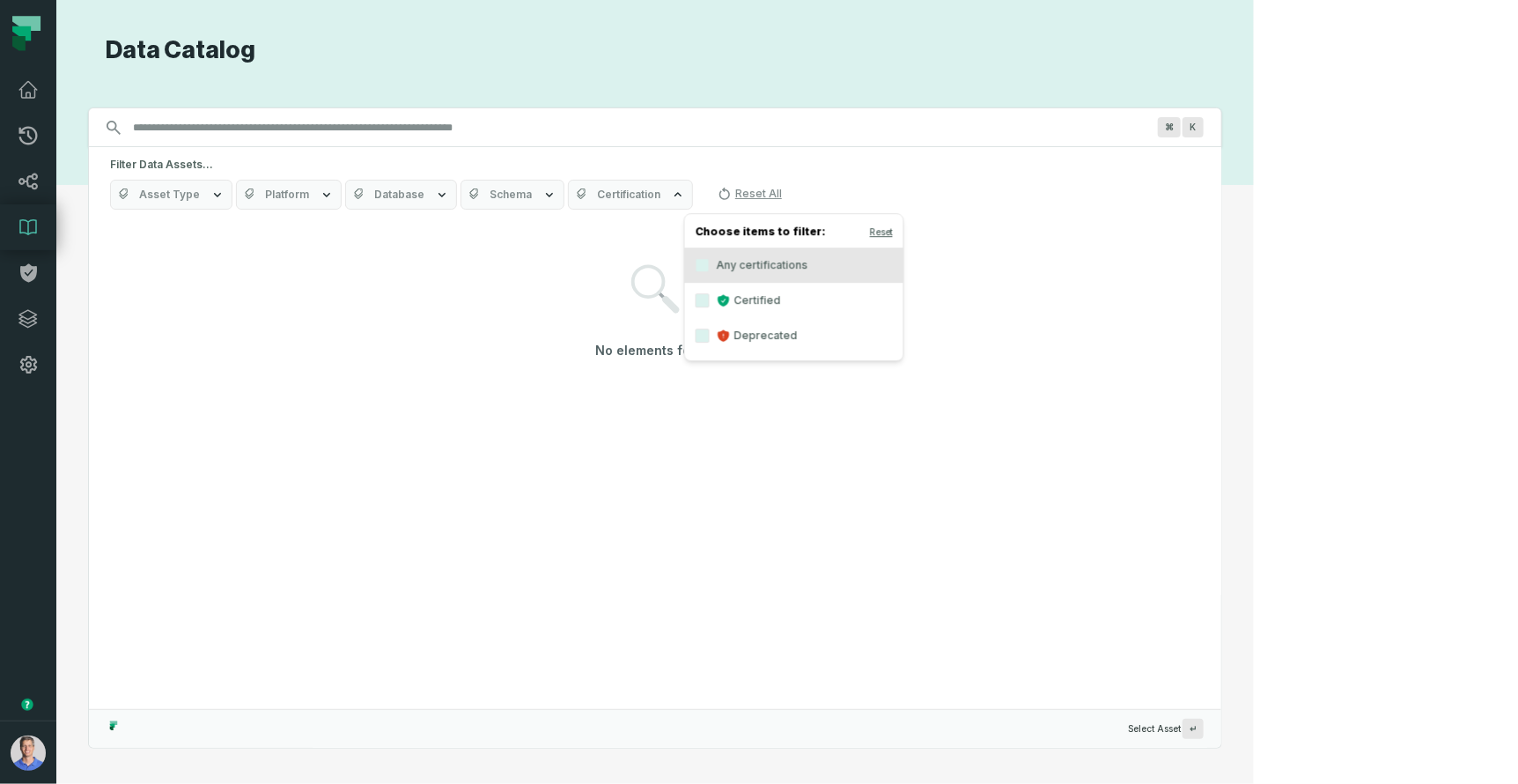
click at [938, 170] on h5 "Filter Data Assets..." at bounding box center [655, 165] width 1090 height 14
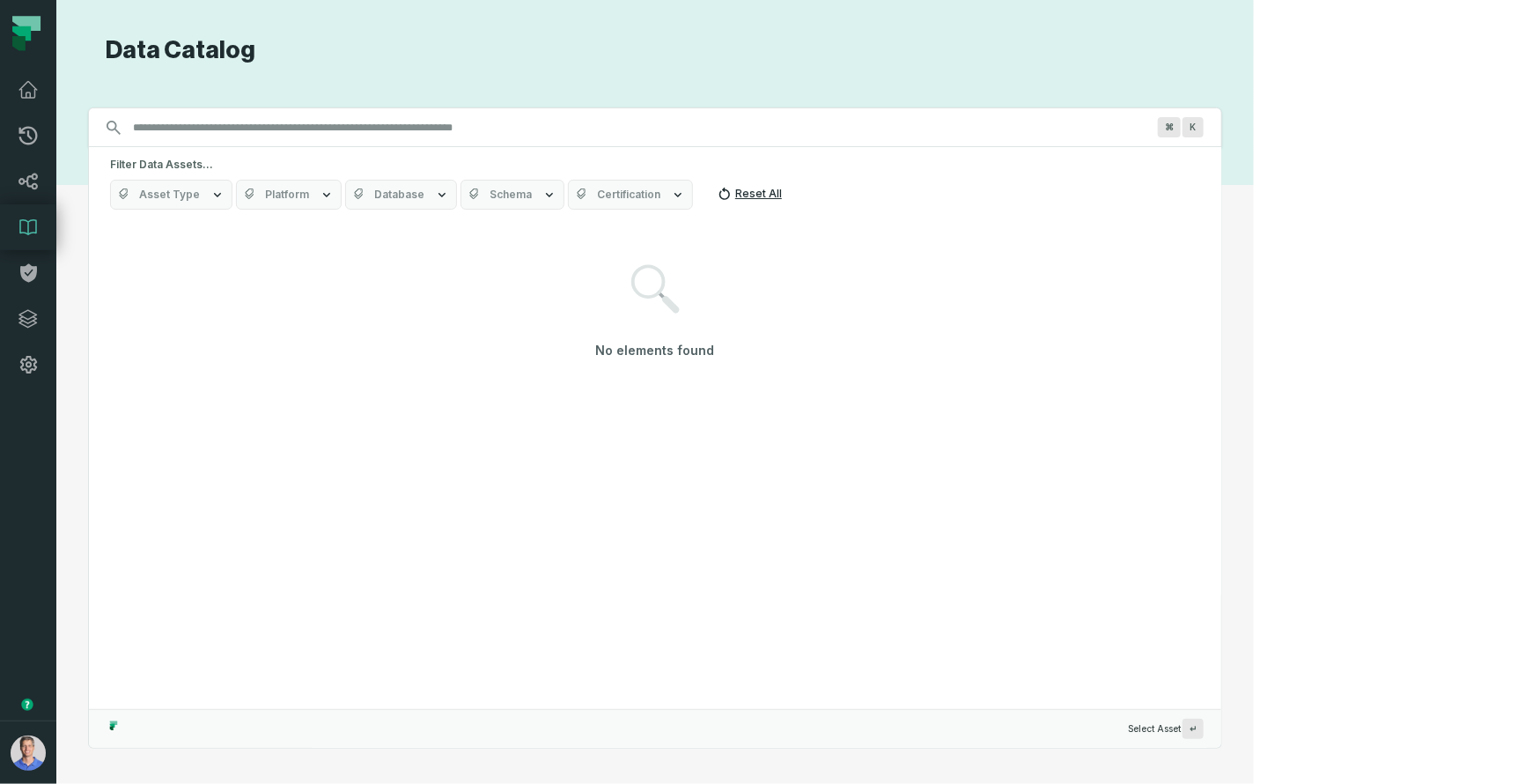
click at [789, 195] on button "Reset All" at bounding box center [750, 194] width 78 height 28
